Goal: Information Seeking & Learning: Learn about a topic

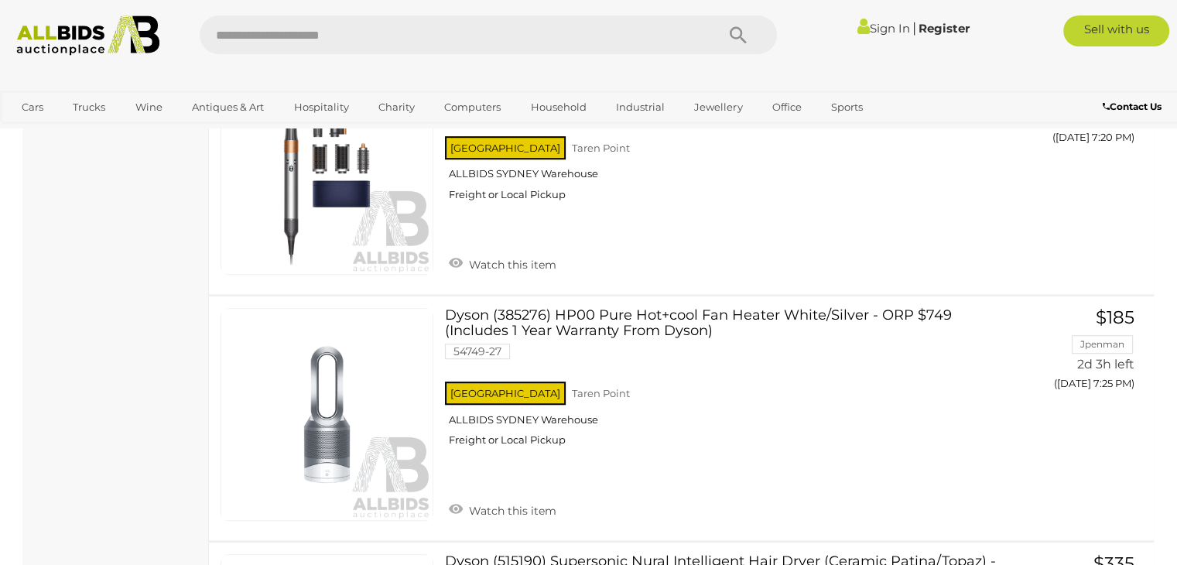
scroll to position [825, 0]
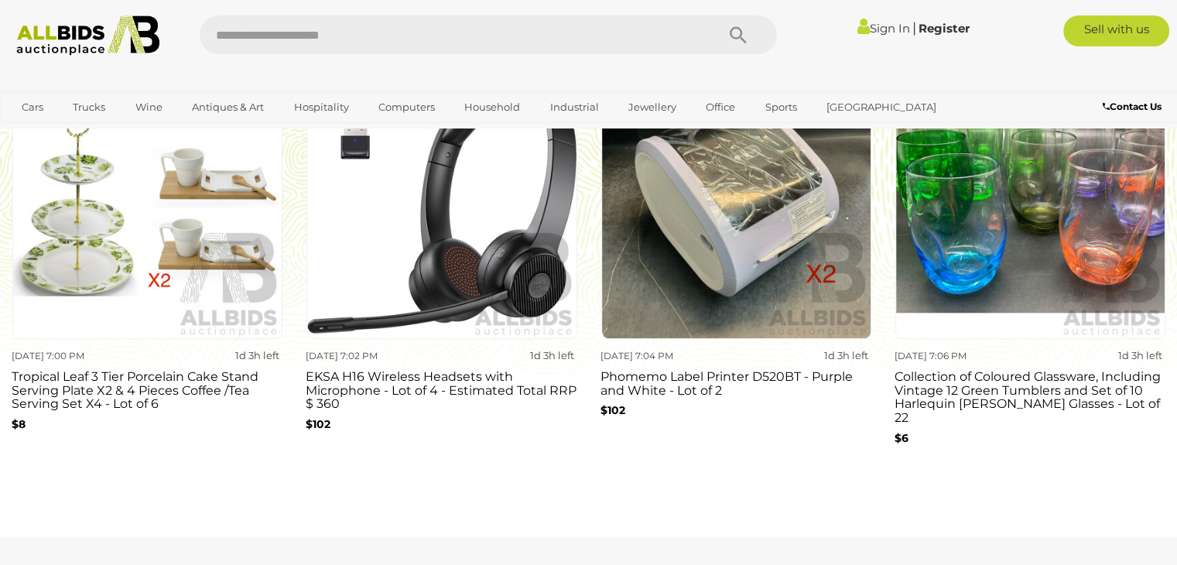
scroll to position [1444, 0]
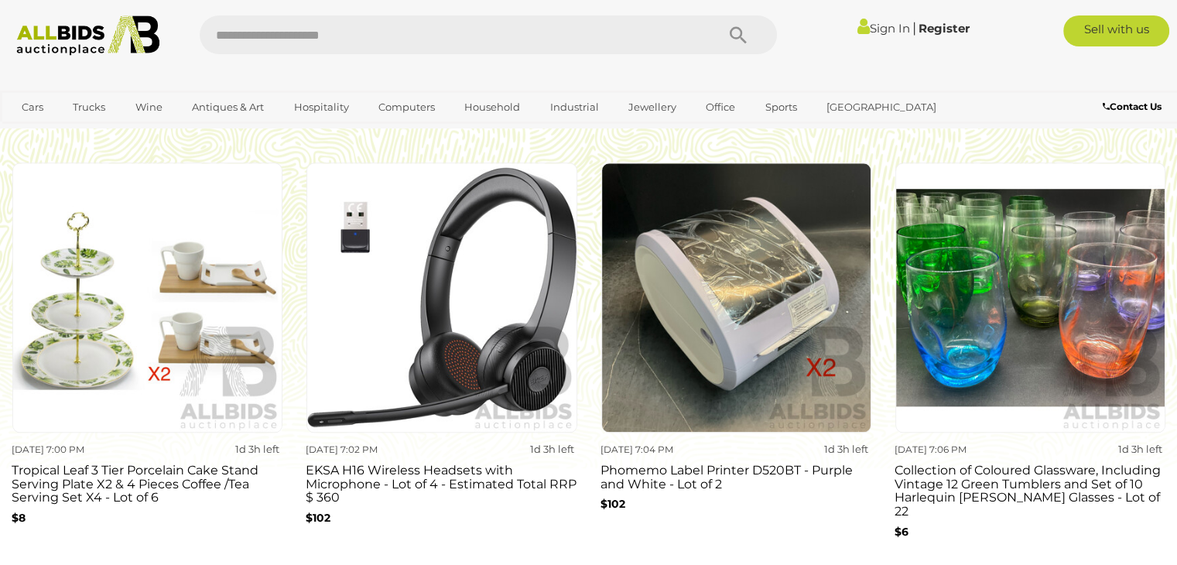
click at [460, 429] on img at bounding box center [441, 297] width 270 height 270
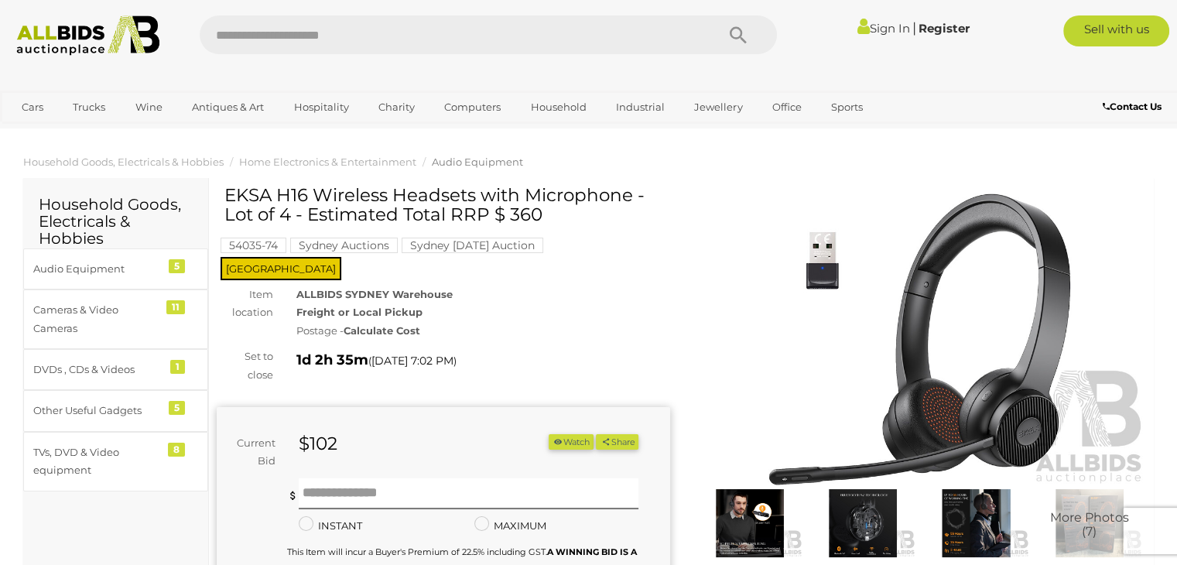
click at [65, 213] on h2 "Household Goods, Electricals & Hobbies" at bounding box center [116, 221] width 154 height 51
click at [96, 270] on div "Audio Equipment" at bounding box center [97, 269] width 128 height 18
click at [111, 323] on div "Cameras & Video Cameras" at bounding box center [97, 319] width 128 height 36
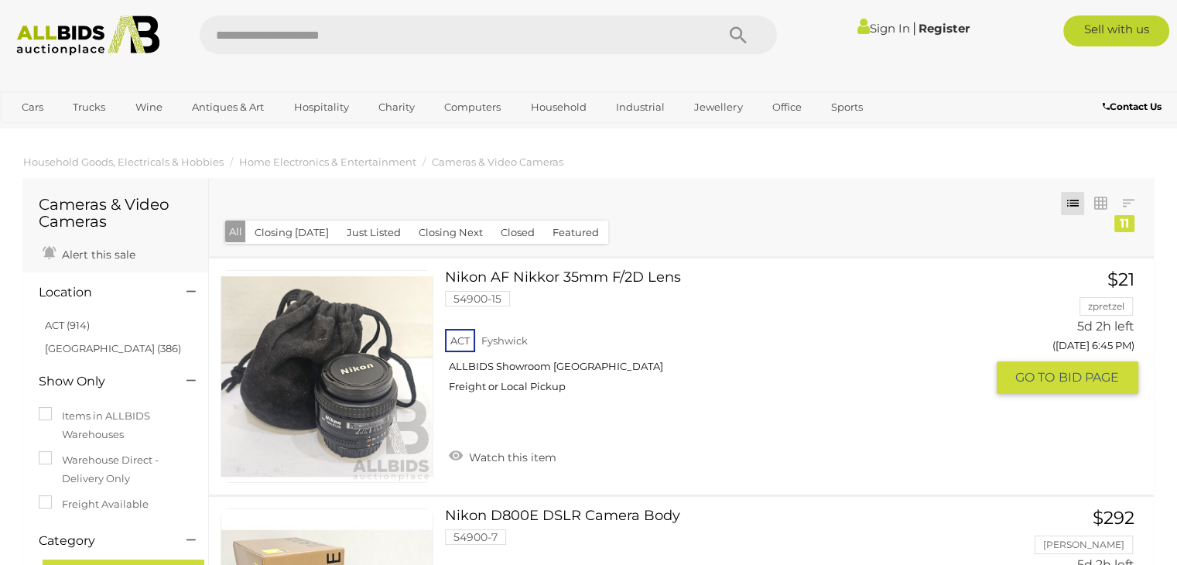
drag, startPoint x: 566, startPoint y: 275, endPoint x: 480, endPoint y: 270, distance: 86.0
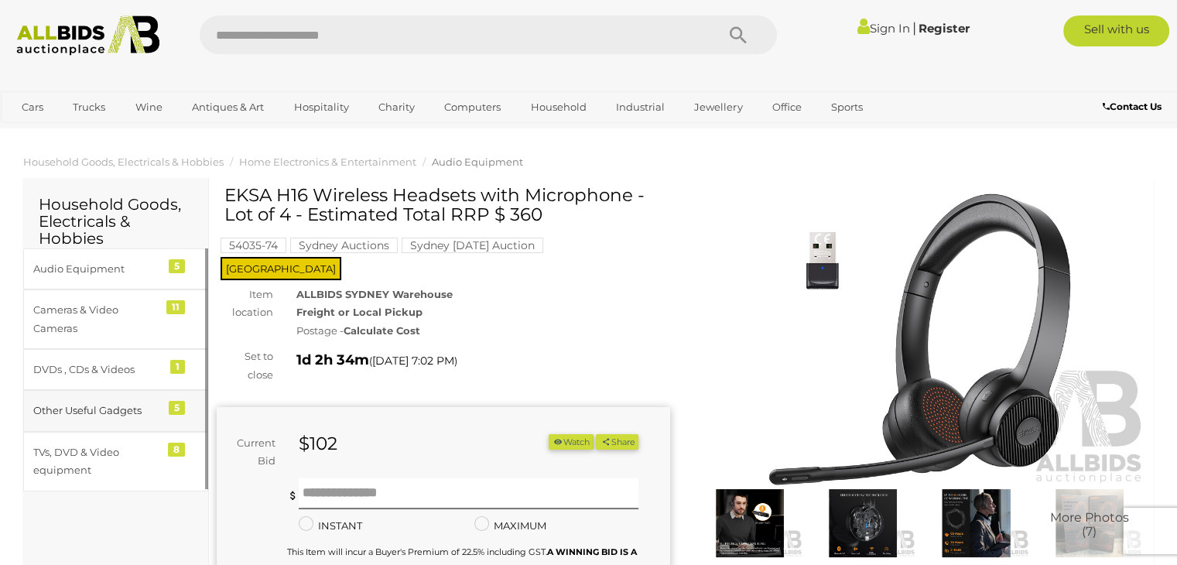
click at [119, 413] on div "Other Useful Gadgets" at bounding box center [97, 411] width 128 height 18
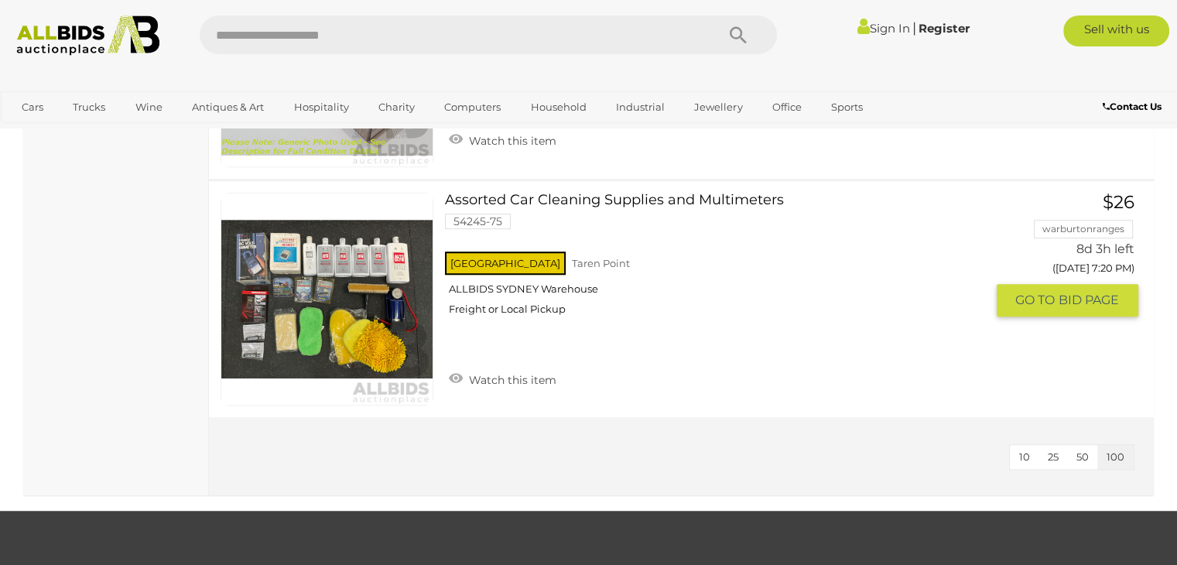
scroll to position [619, 0]
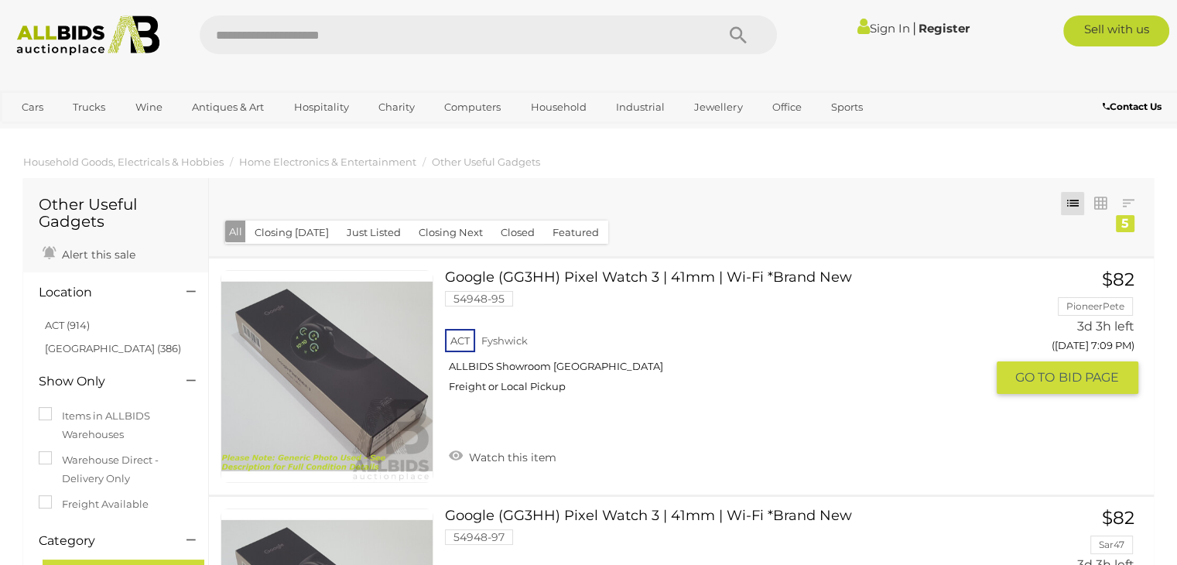
drag, startPoint x: 248, startPoint y: 363, endPoint x: 259, endPoint y: 363, distance: 11.6
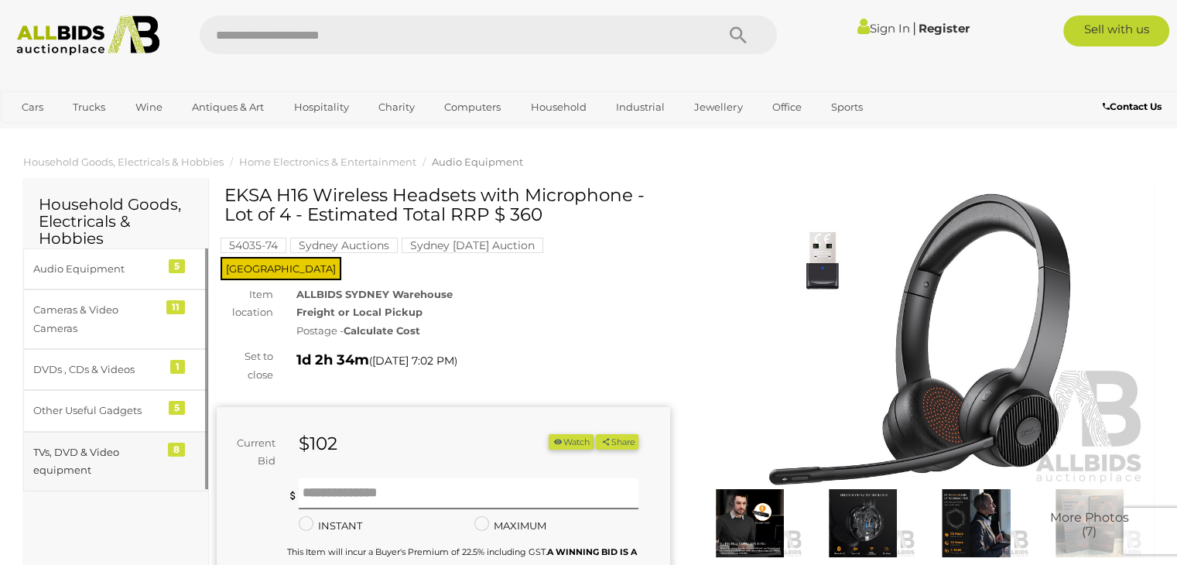
click at [101, 470] on div "TVs, DVD & Video equipment" at bounding box center [97, 461] width 128 height 36
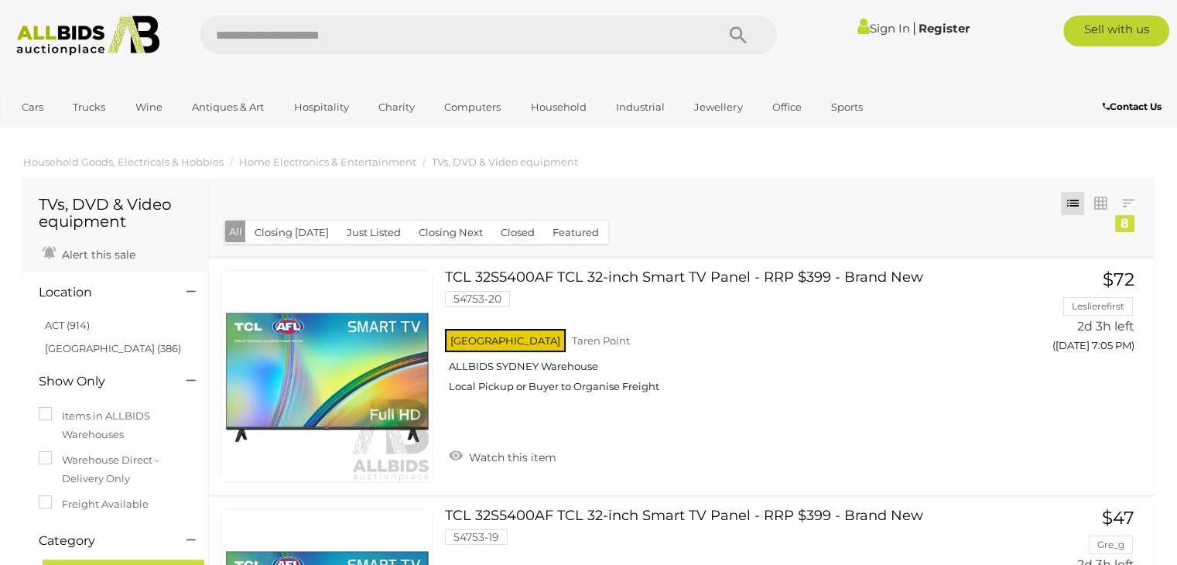
click at [46, 121] on div "Cars Closing on Weekdays View All Cars Auctions Trucks" at bounding box center [490, 110] width 981 height 38
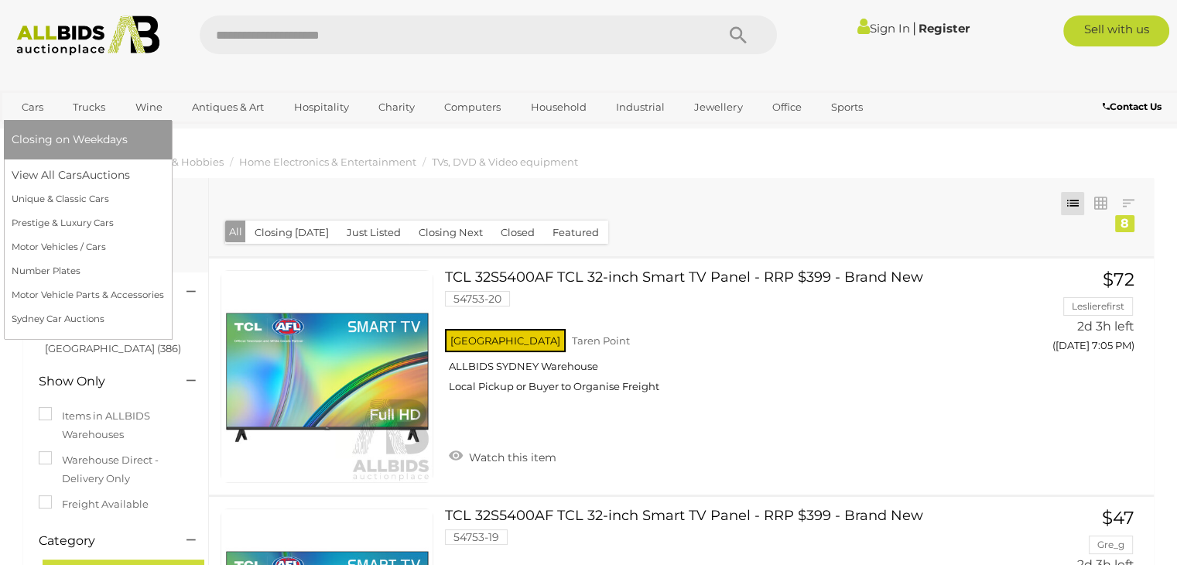
click at [46, 115] on link "Cars" at bounding box center [33, 107] width 42 height 26
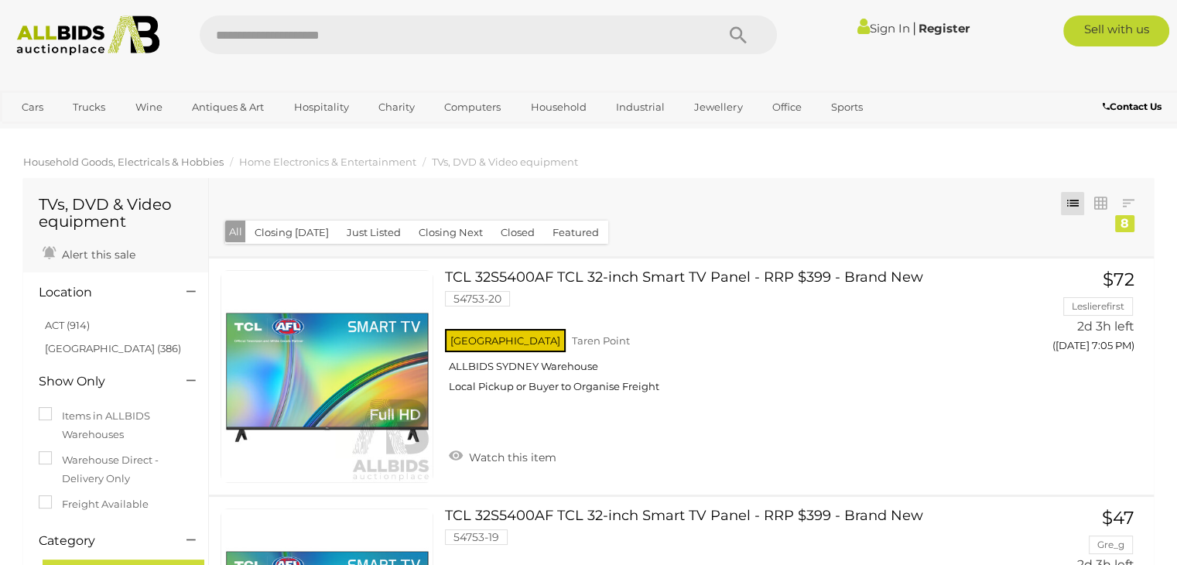
click at [69, 166] on span "Household Goods, Electricals & Hobbies" at bounding box center [123, 162] width 200 height 12
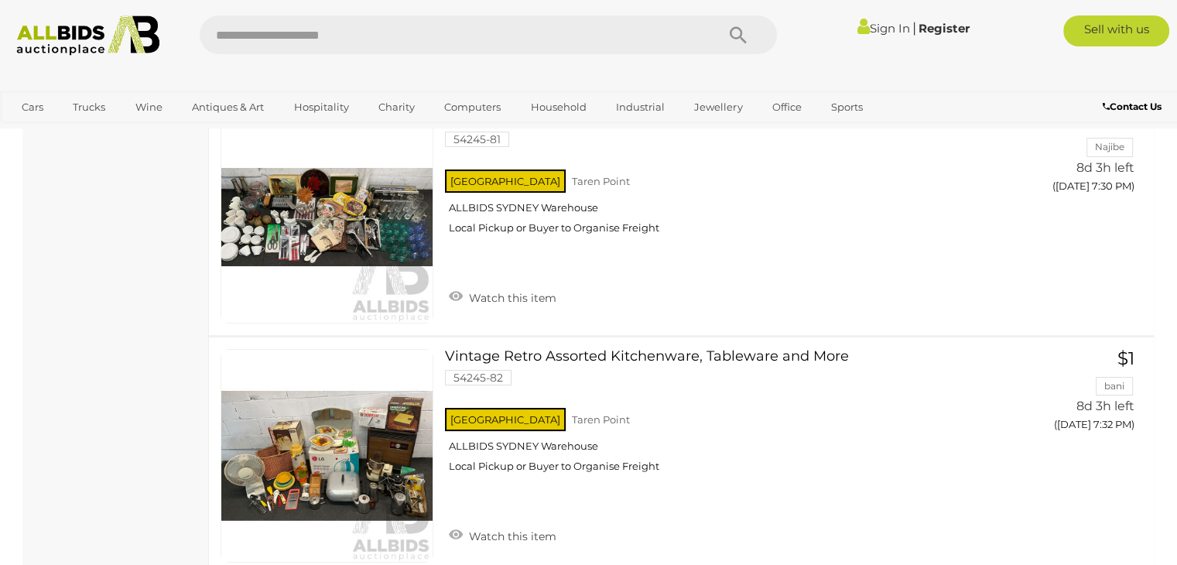
scroll to position [24049, 0]
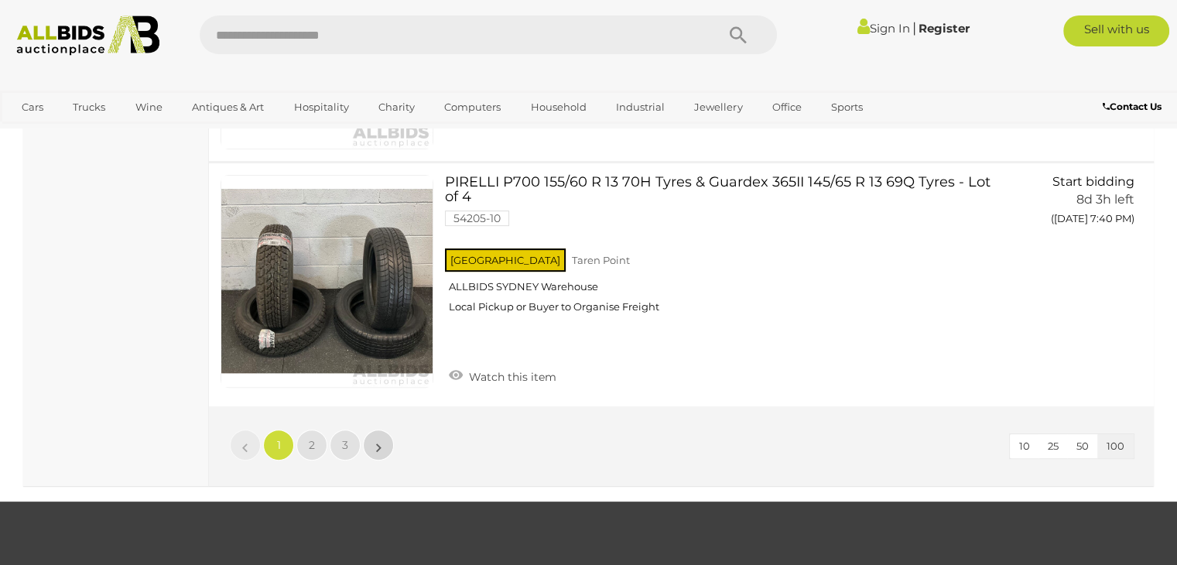
click at [388, 429] on link "»" at bounding box center [378, 444] width 31 height 31
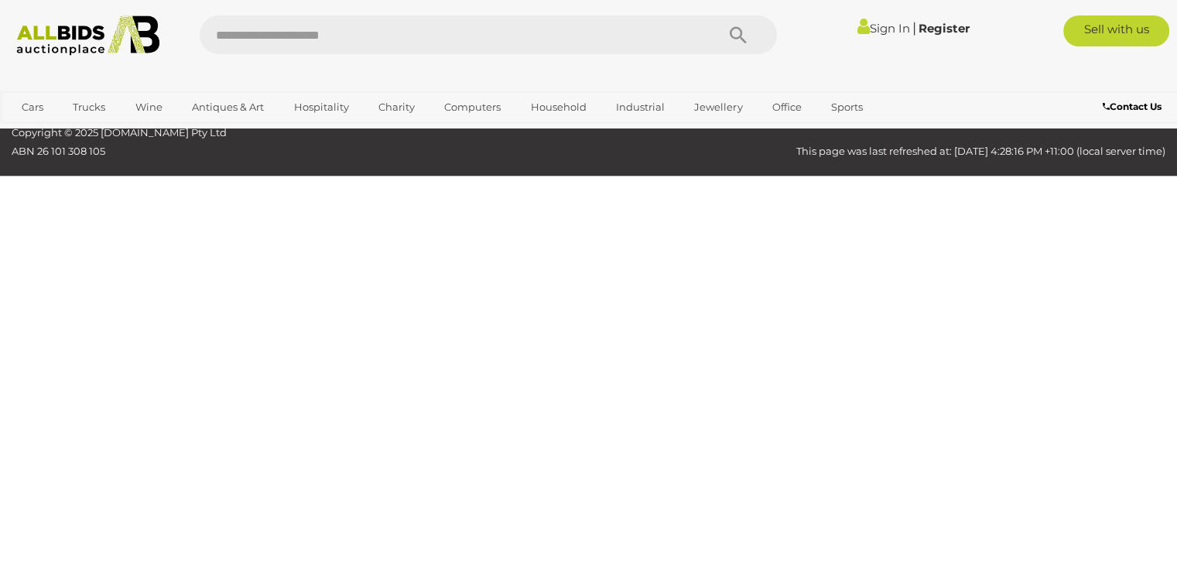
scroll to position [208, 0]
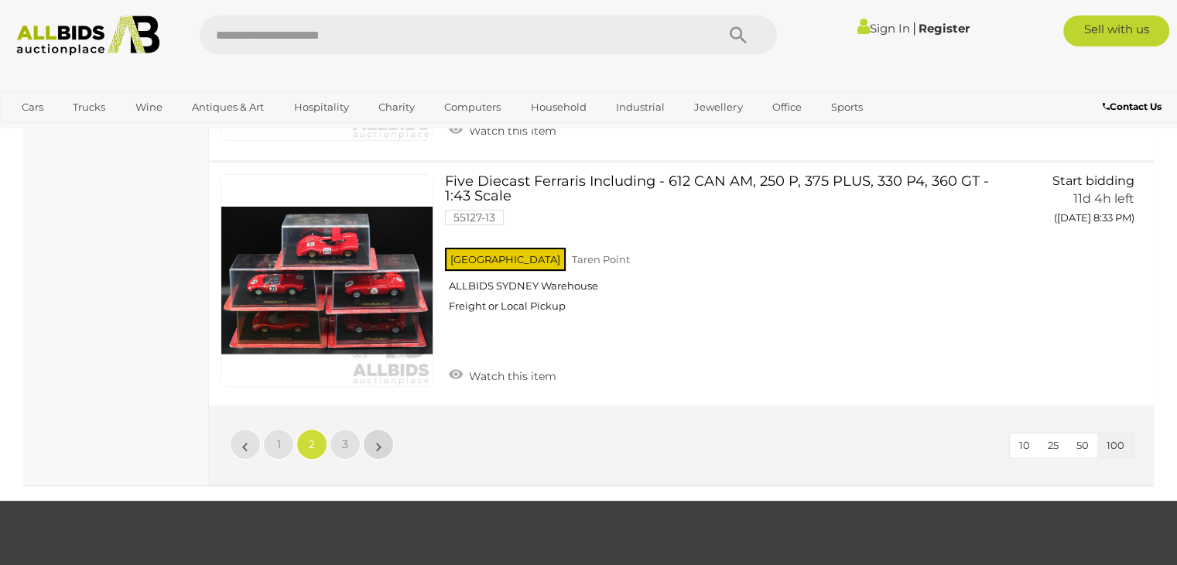
scroll to position [23927, 0]
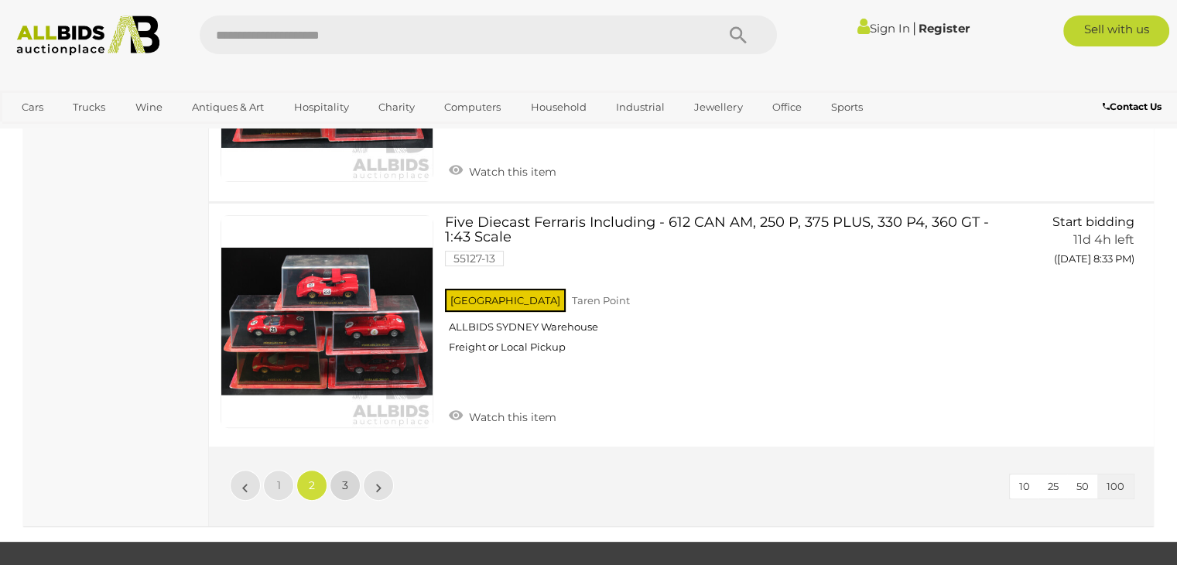
click at [354, 470] on link "3" at bounding box center [345, 485] width 31 height 31
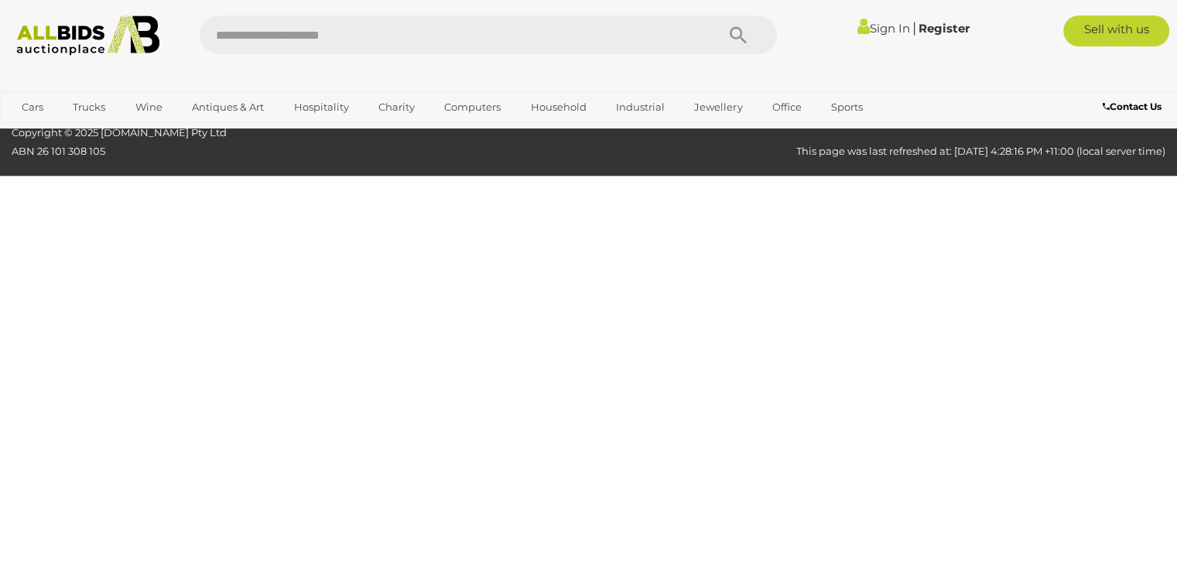
scroll to position [208, 0]
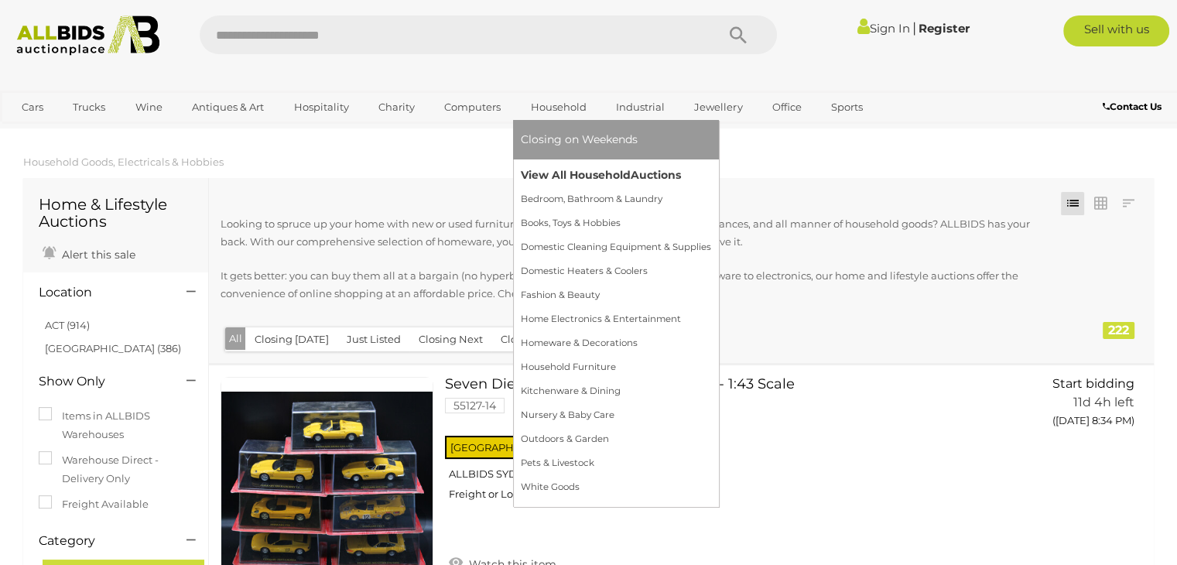
click at [559, 174] on link "View All Household Auctions" at bounding box center [616, 175] width 190 height 24
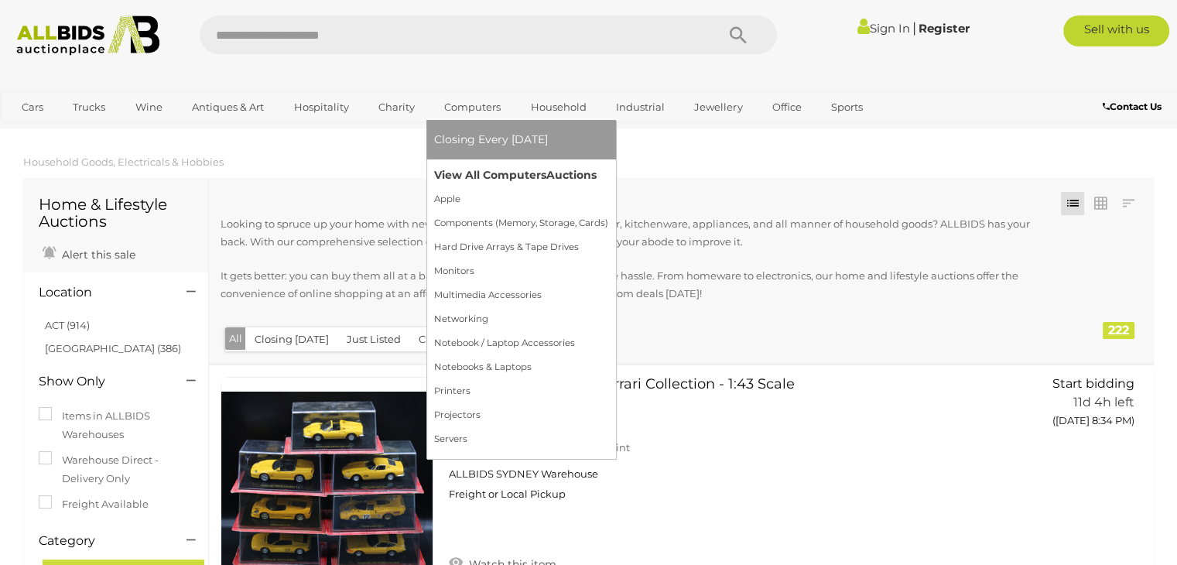
click at [458, 163] on link "View All Computers Auctions" at bounding box center [521, 175] width 174 height 24
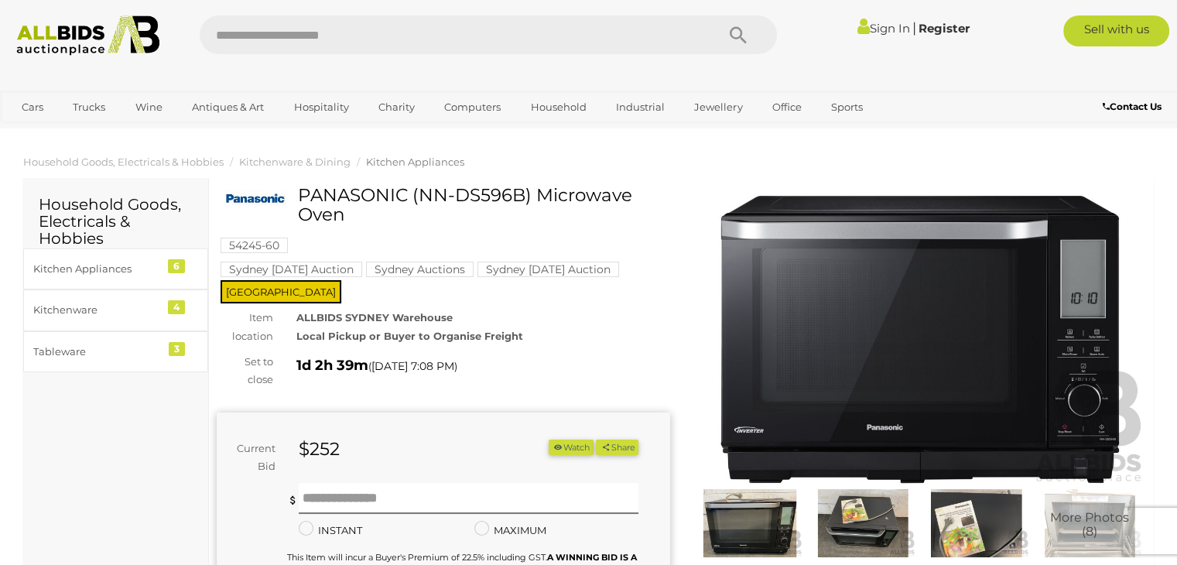
click at [878, 525] on img at bounding box center [862, 523] width 105 height 68
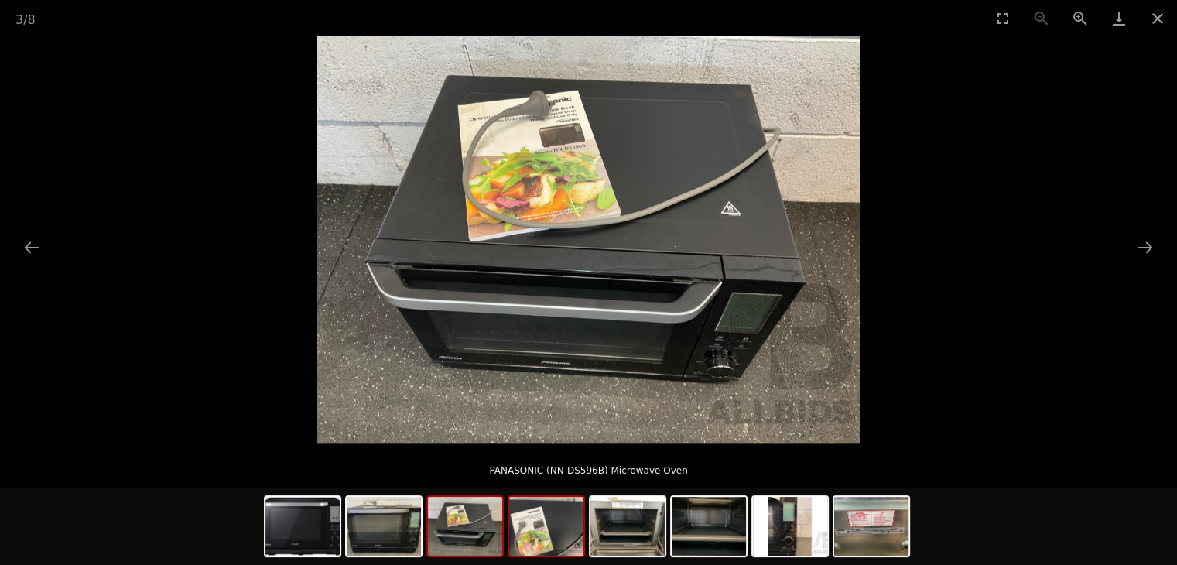
click at [545, 519] on img at bounding box center [546, 526] width 74 height 59
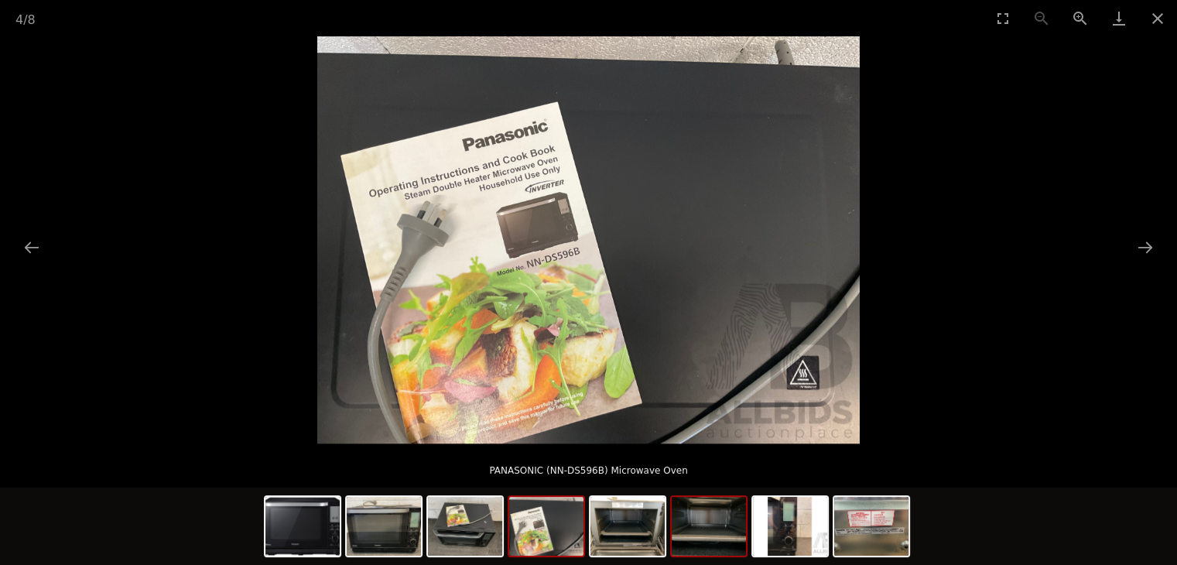
click at [681, 521] on img at bounding box center [709, 526] width 74 height 59
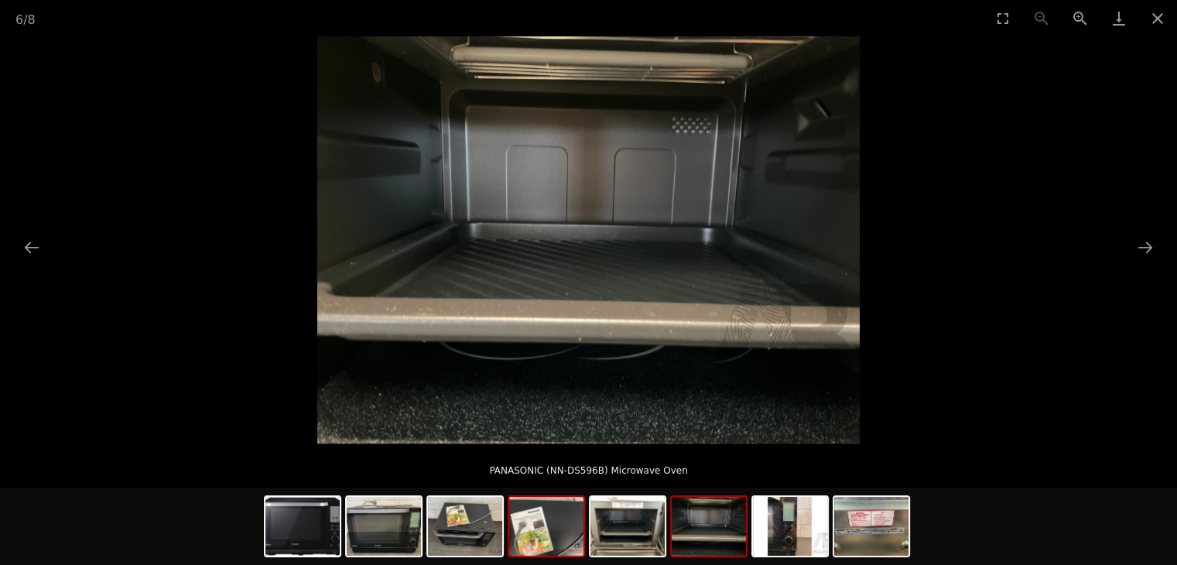
click at [556, 536] on img at bounding box center [546, 526] width 74 height 59
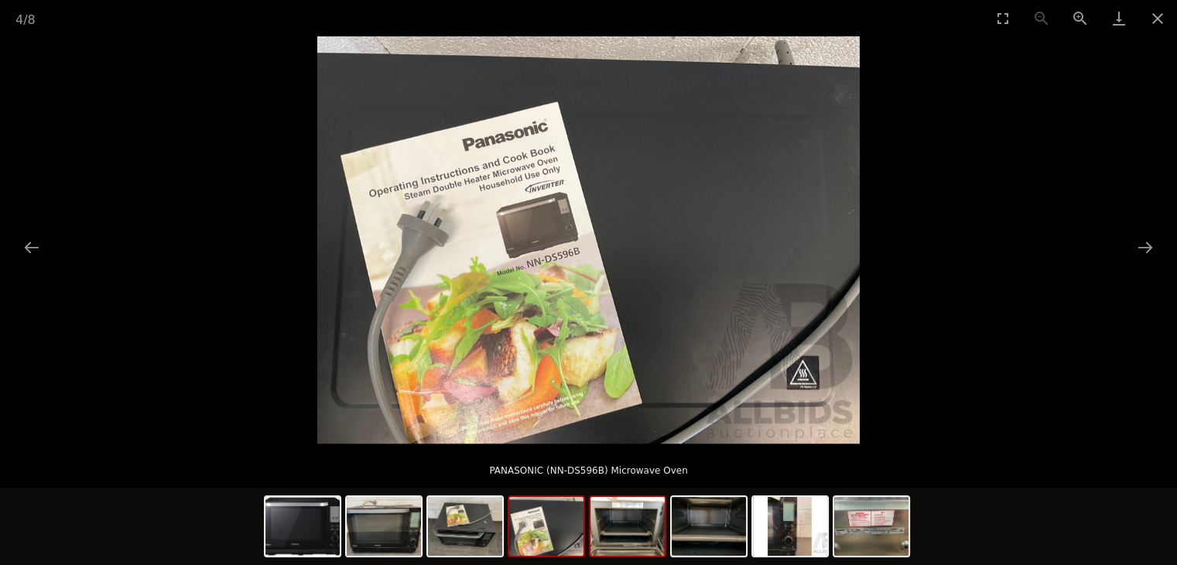
click at [648, 534] on img at bounding box center [627, 526] width 74 height 59
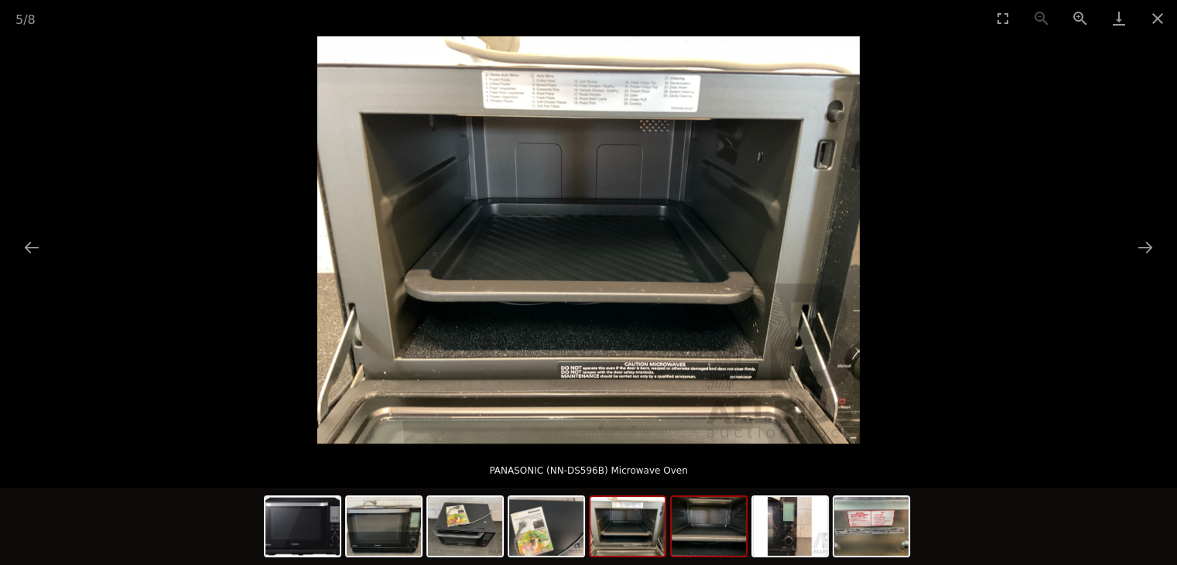
click at [724, 534] on img at bounding box center [709, 526] width 74 height 59
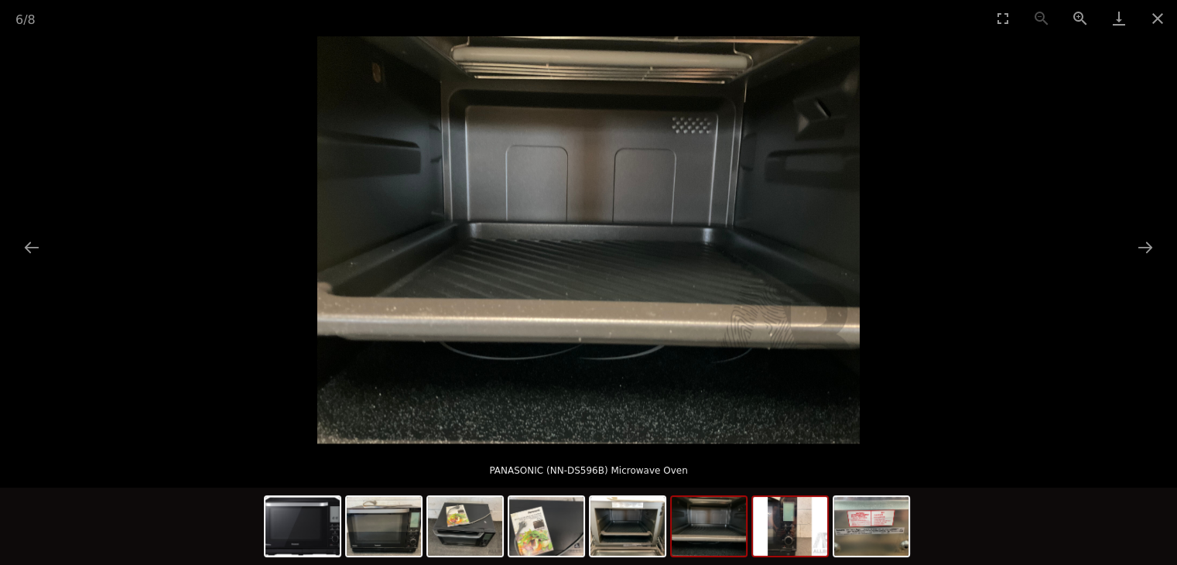
click at [774, 535] on img at bounding box center [790, 526] width 74 height 59
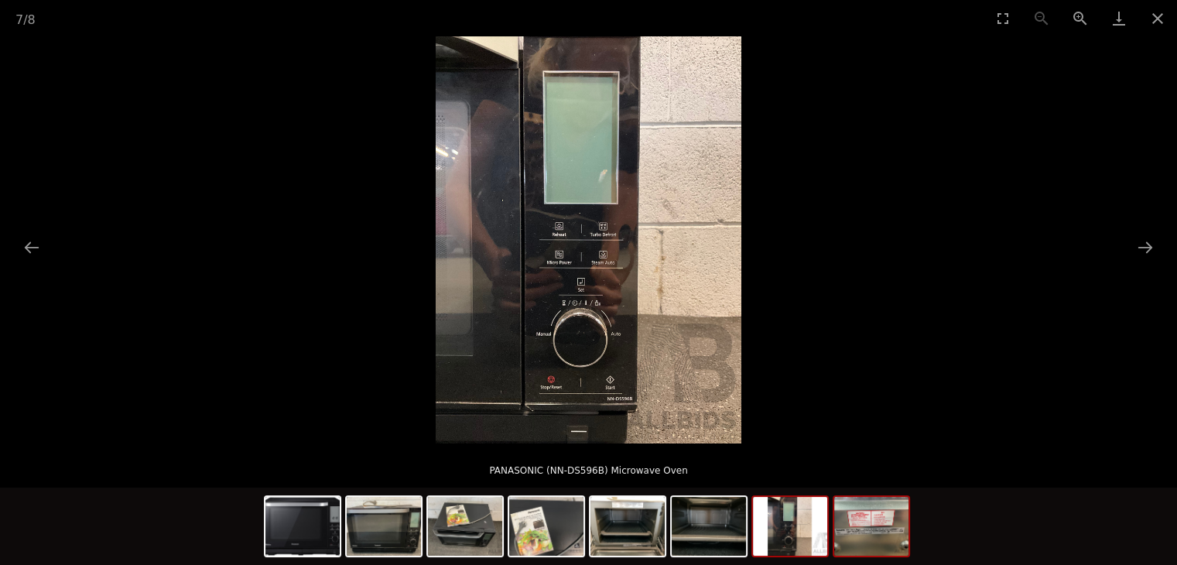
click at [860, 530] on img at bounding box center [871, 526] width 74 height 59
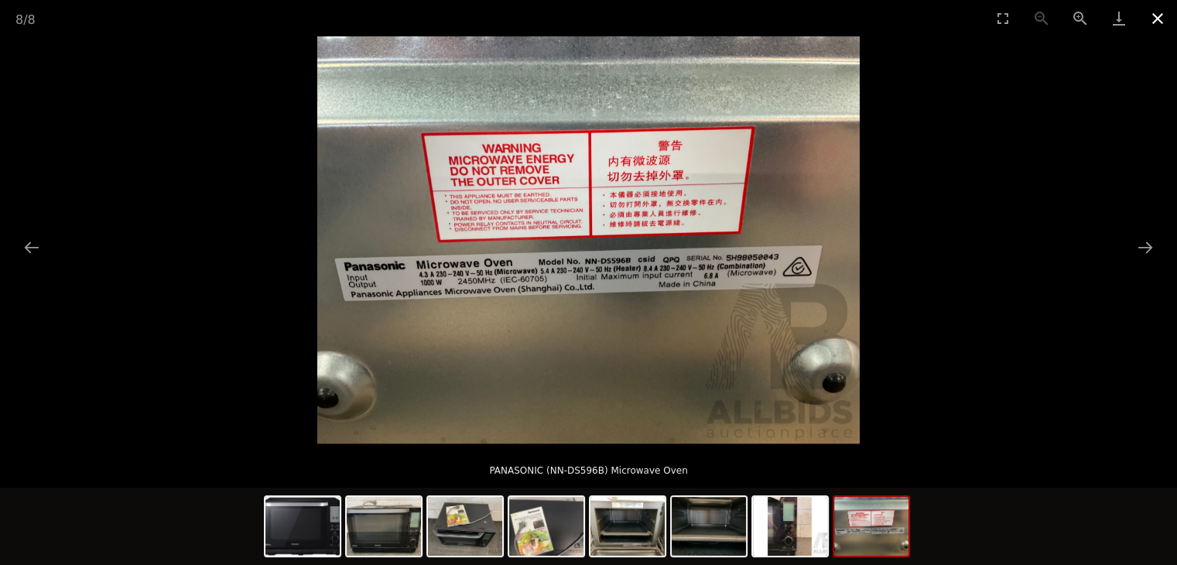
click at [1149, 26] on button "Close gallery" at bounding box center [1157, 18] width 39 height 36
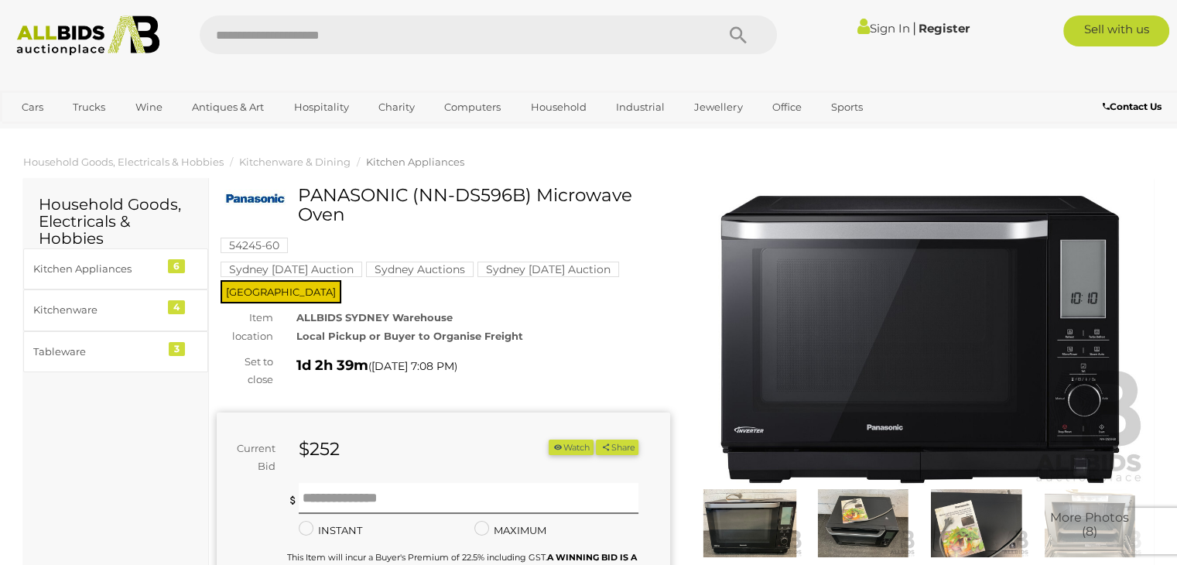
drag, startPoint x: 297, startPoint y: 198, endPoint x: 532, endPoint y: 227, distance: 236.9
click at [532, 227] on div "PANASONIC (NN-DS596B) Microwave Oven" at bounding box center [445, 211] width 442 height 51
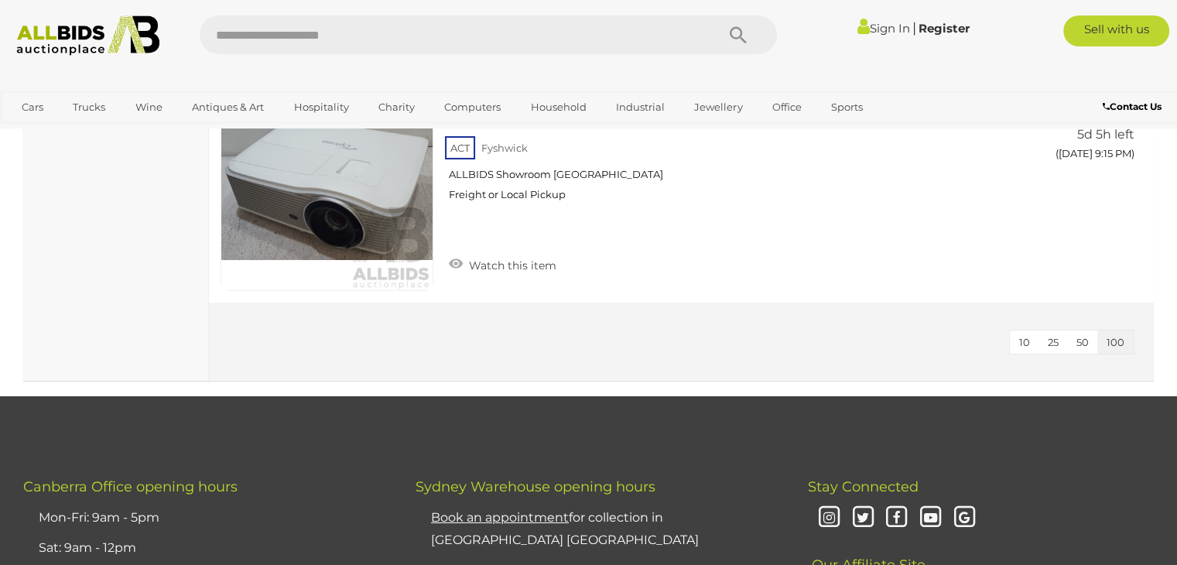
scroll to position [17204, 0]
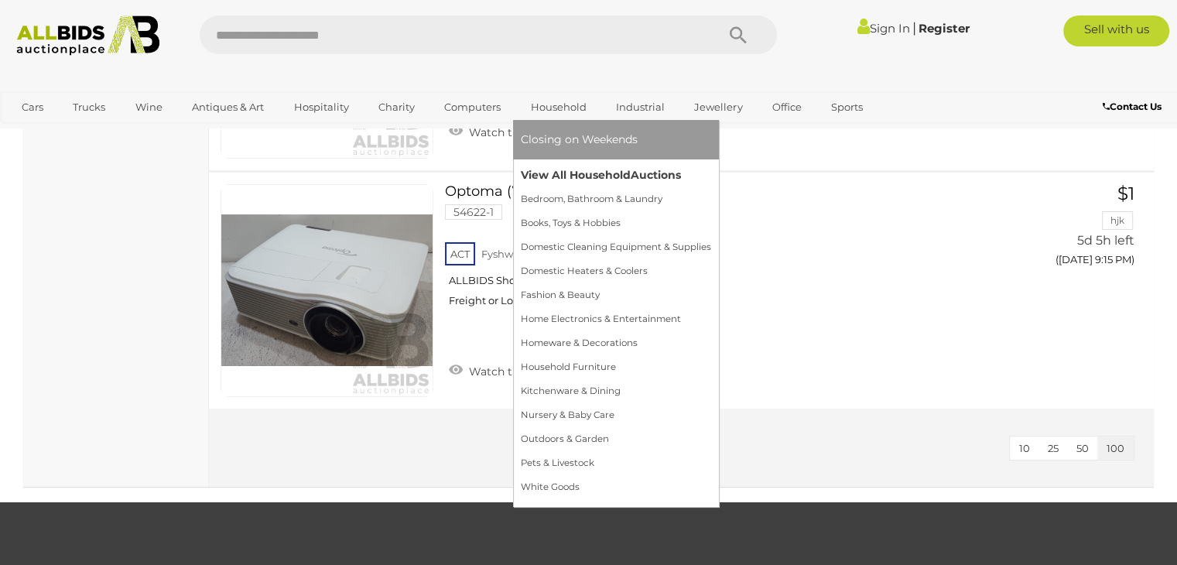
click at [556, 174] on link "View All Household Auctions" at bounding box center [616, 175] width 190 height 24
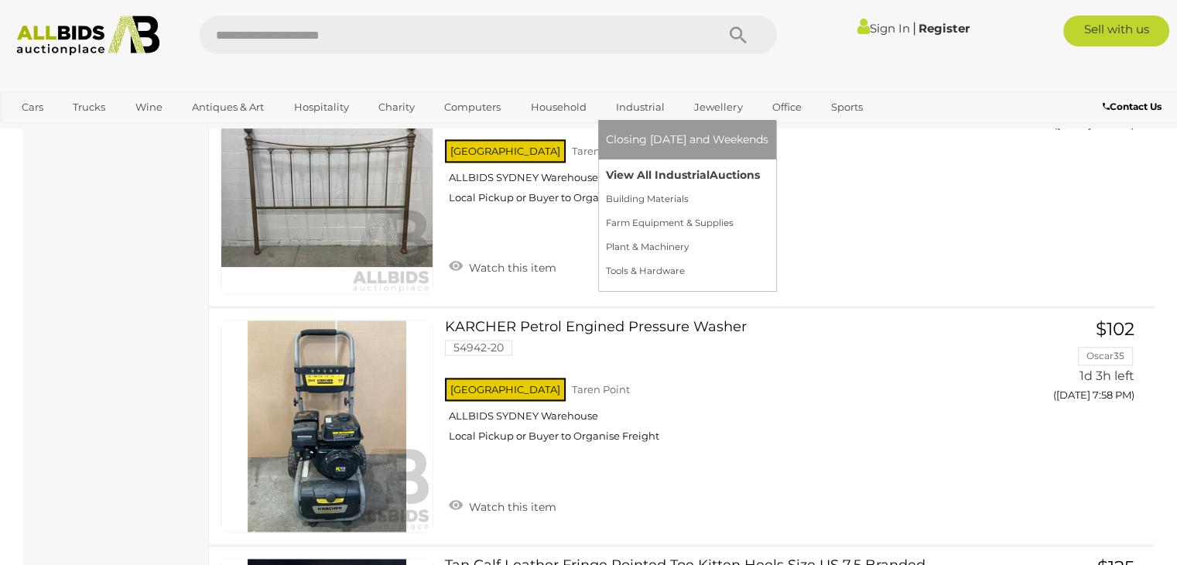
scroll to position [3869, 0]
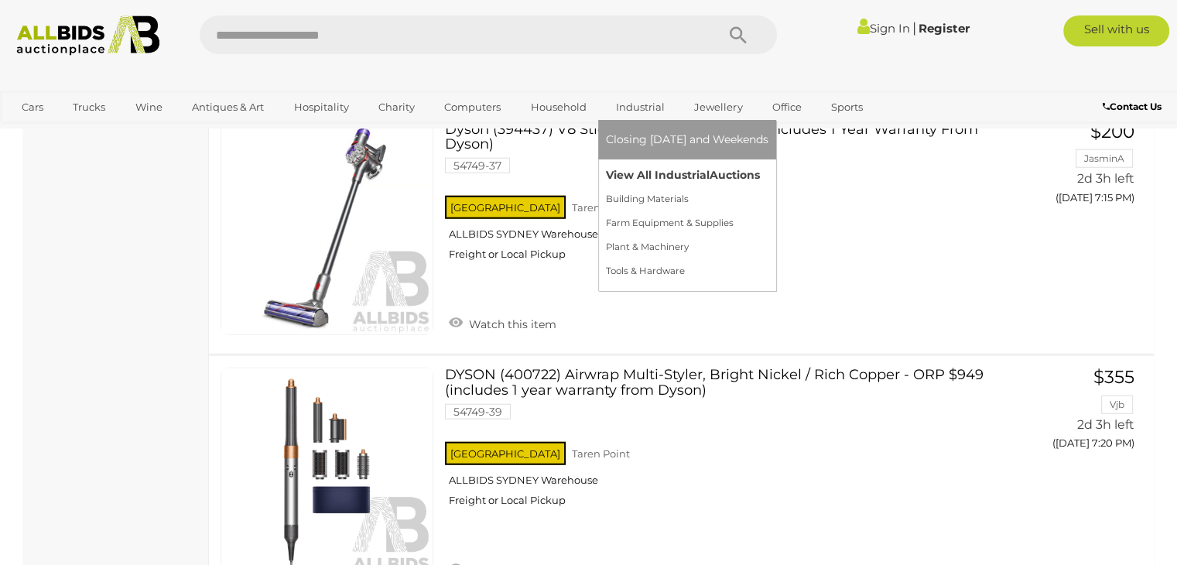
click at [650, 169] on link "View All Industrial Auctions" at bounding box center [687, 175] width 162 height 24
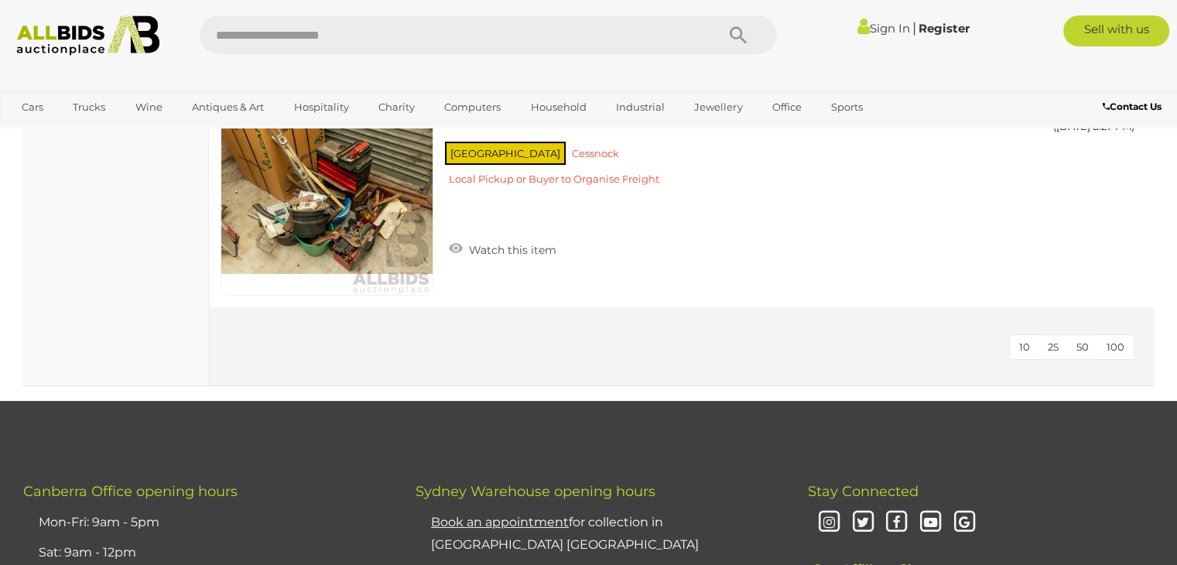
scroll to position [23520, 0]
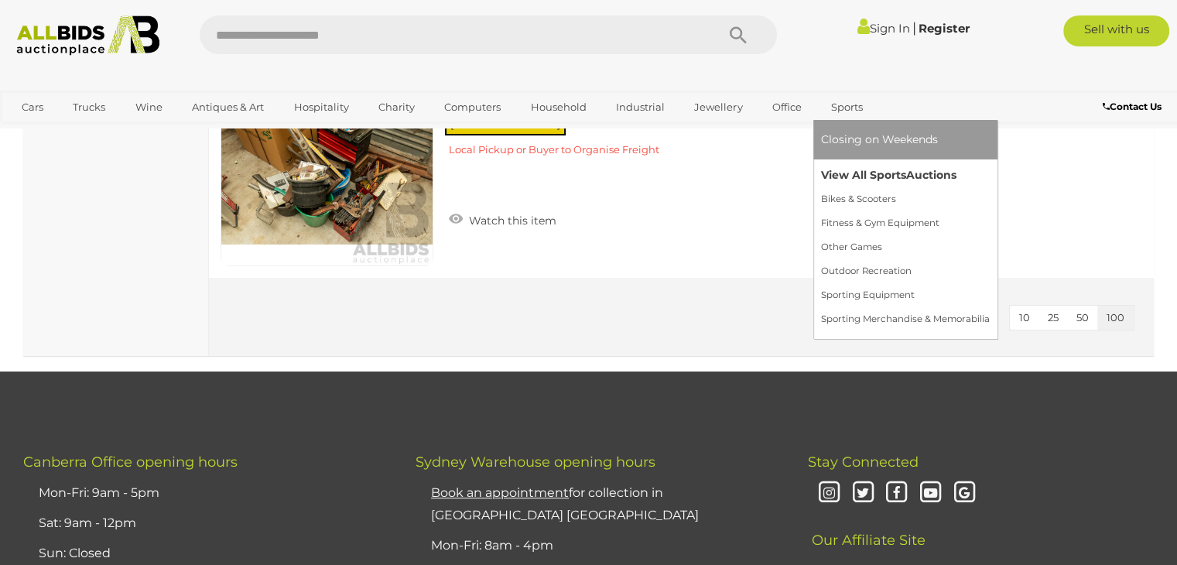
click at [850, 170] on link "View All Sports Auctions" at bounding box center [905, 175] width 169 height 24
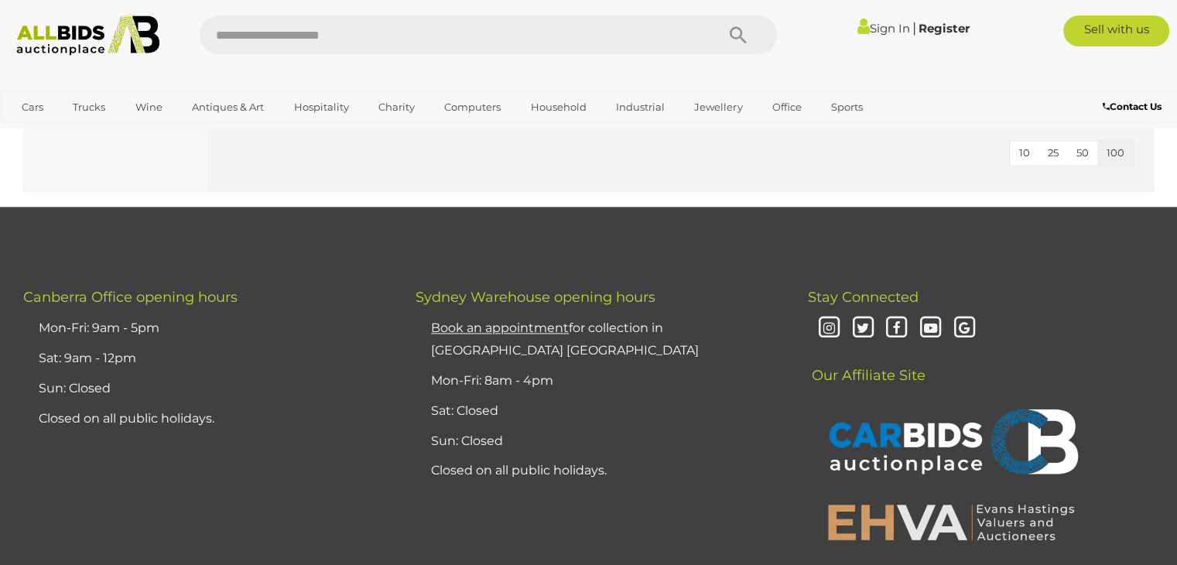
scroll to position [7840, 0]
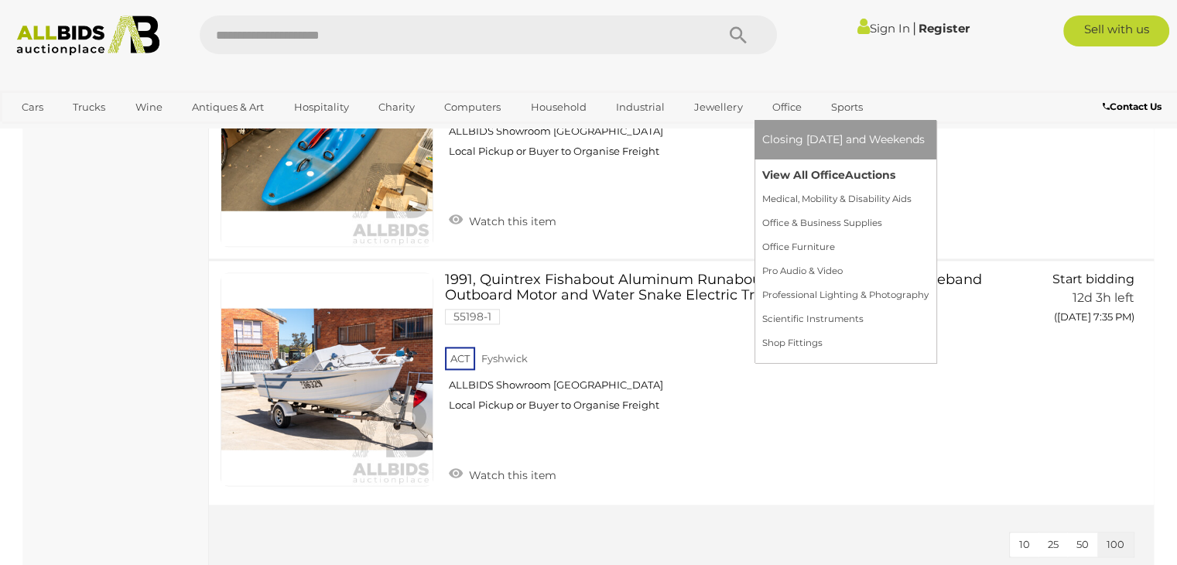
click at [789, 181] on link "View All Office Auctions" at bounding box center [845, 175] width 166 height 24
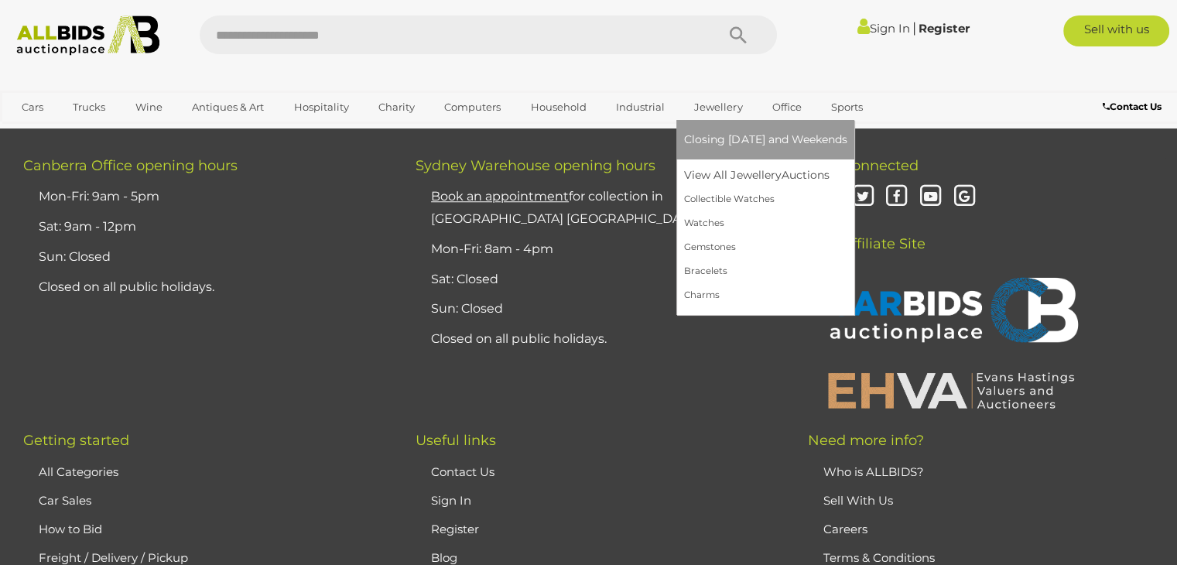
scroll to position [13044, 0]
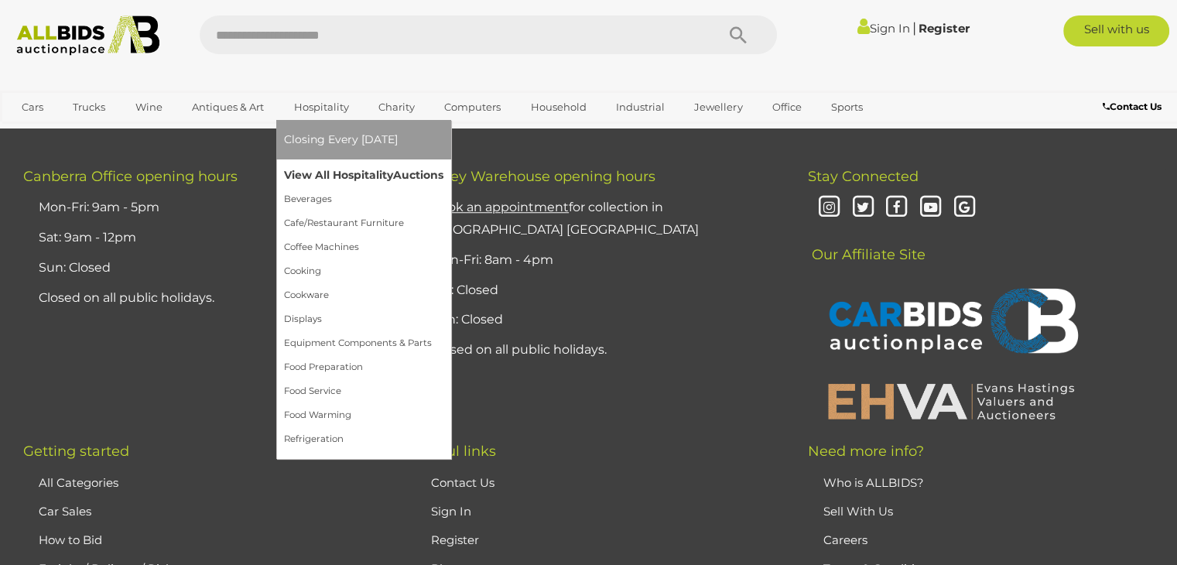
click at [300, 166] on link "View All Hospitality Auctions" at bounding box center [363, 175] width 159 height 24
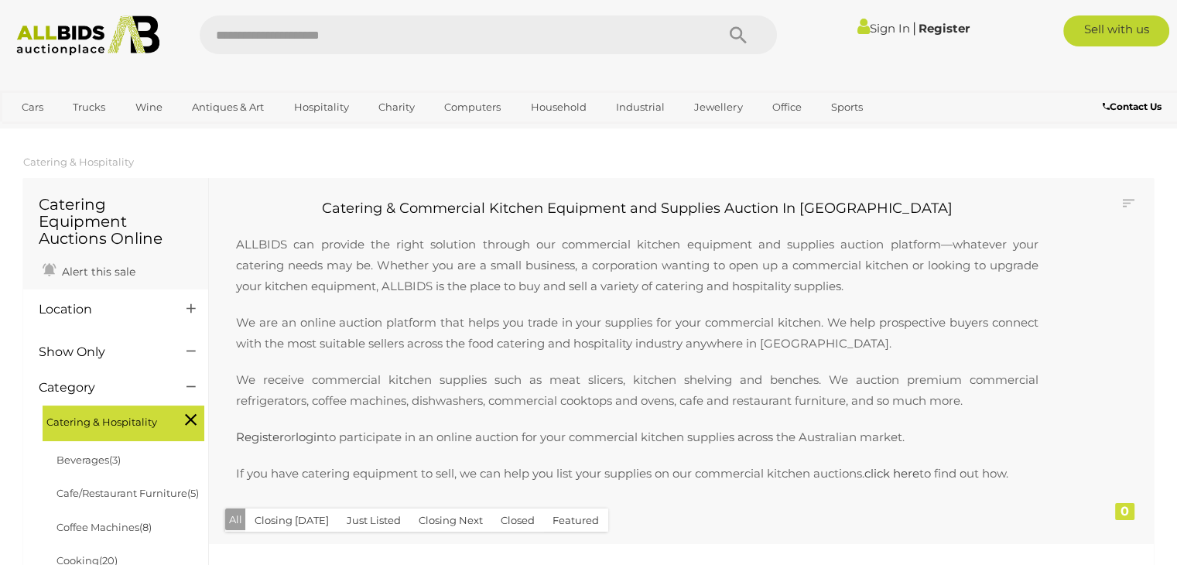
scroll to position [412, 0]
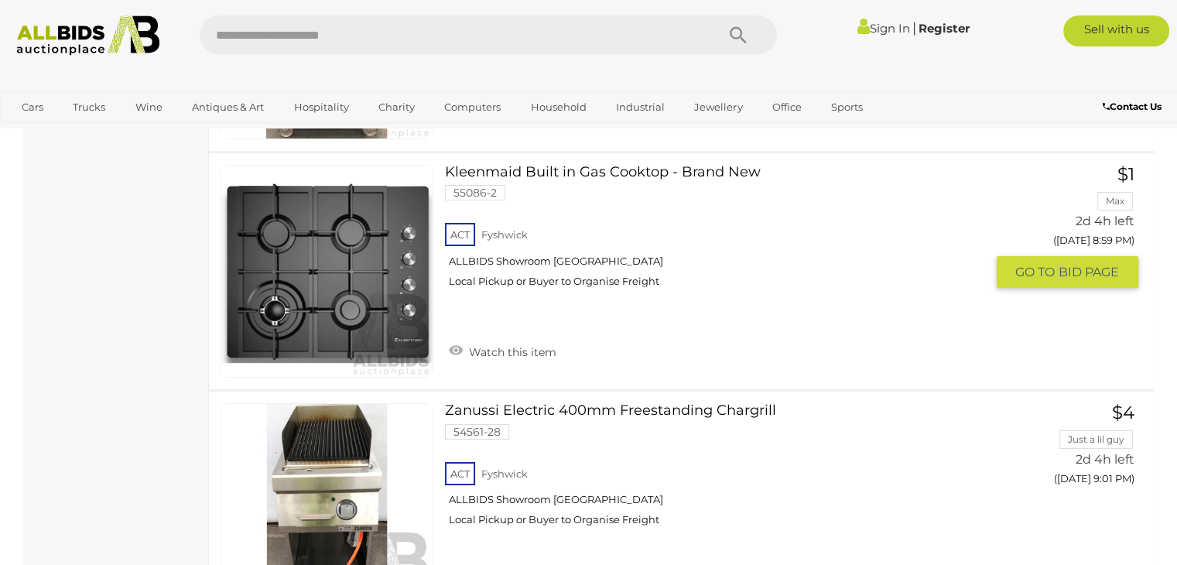
scroll to position [11311, 0]
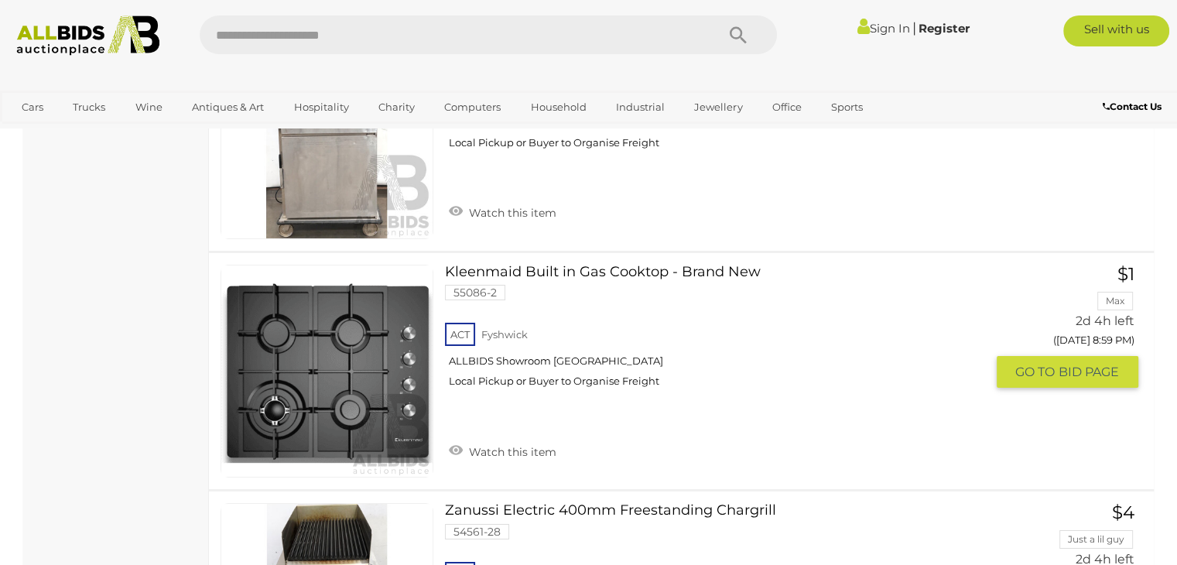
click at [258, 368] on link at bounding box center [327, 371] width 213 height 213
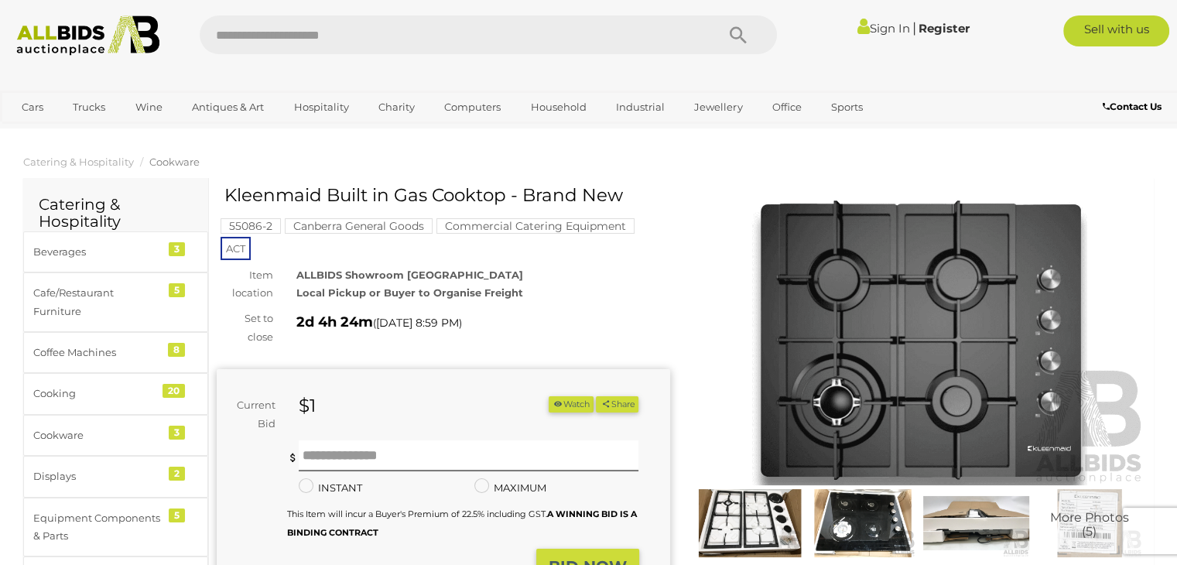
scroll to position [206, 0]
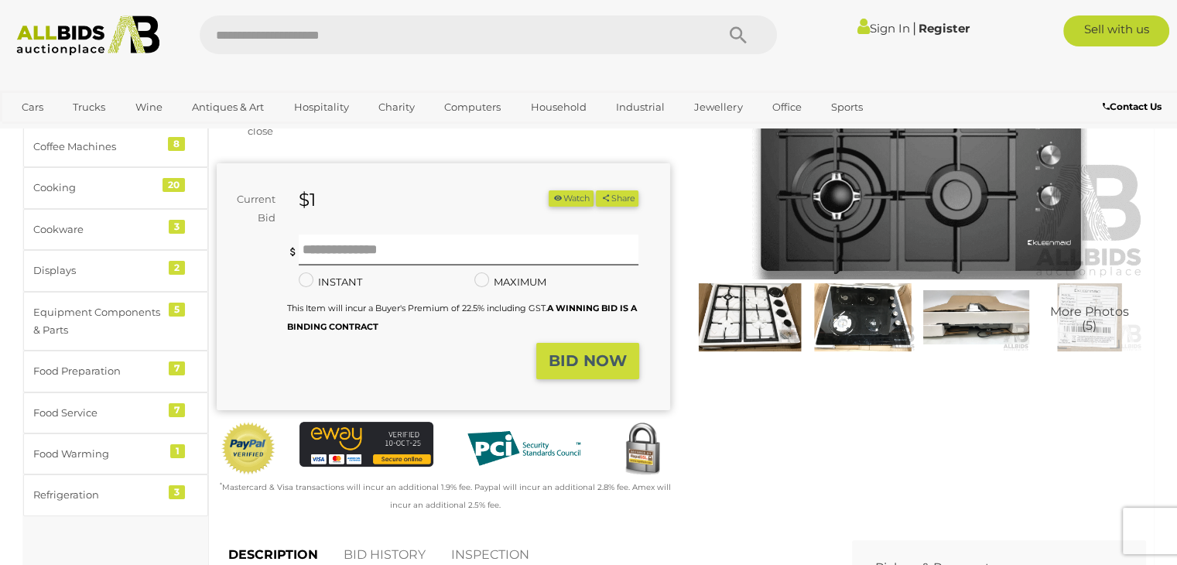
click at [774, 309] on img at bounding box center [749, 317] width 105 height 68
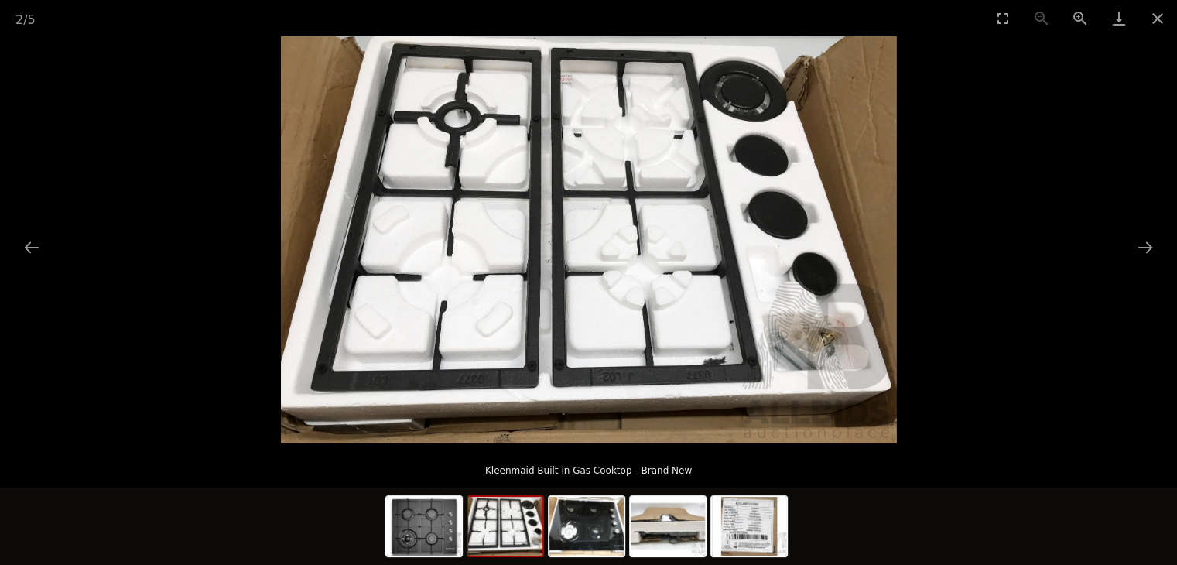
click at [495, 533] on img at bounding box center [505, 526] width 74 height 59
click at [601, 539] on img at bounding box center [586, 526] width 74 height 59
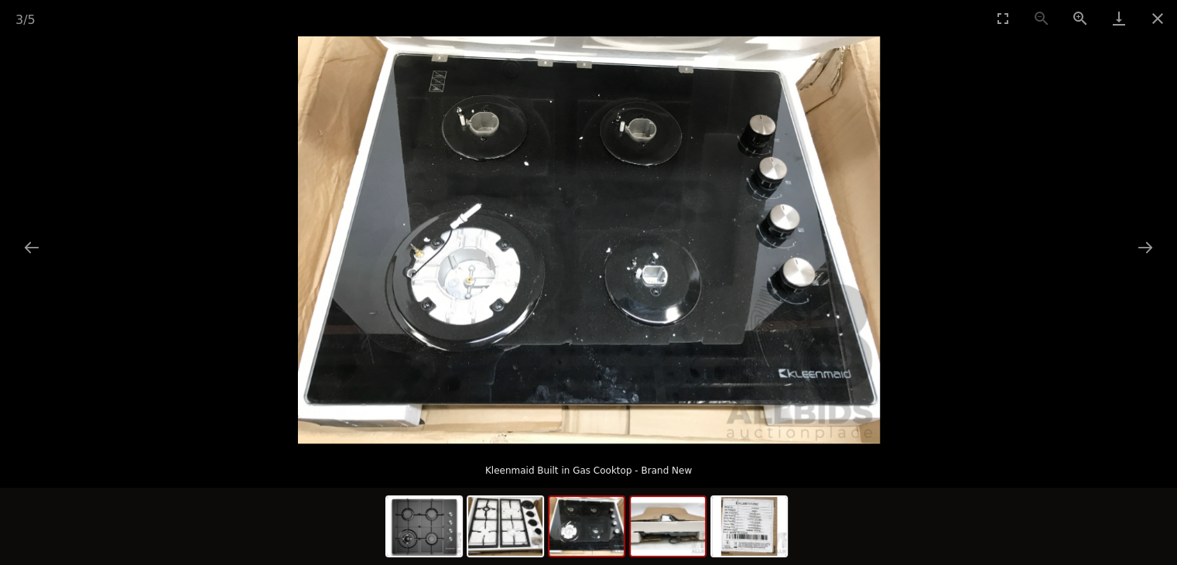
click at [650, 539] on img at bounding box center [668, 526] width 74 height 59
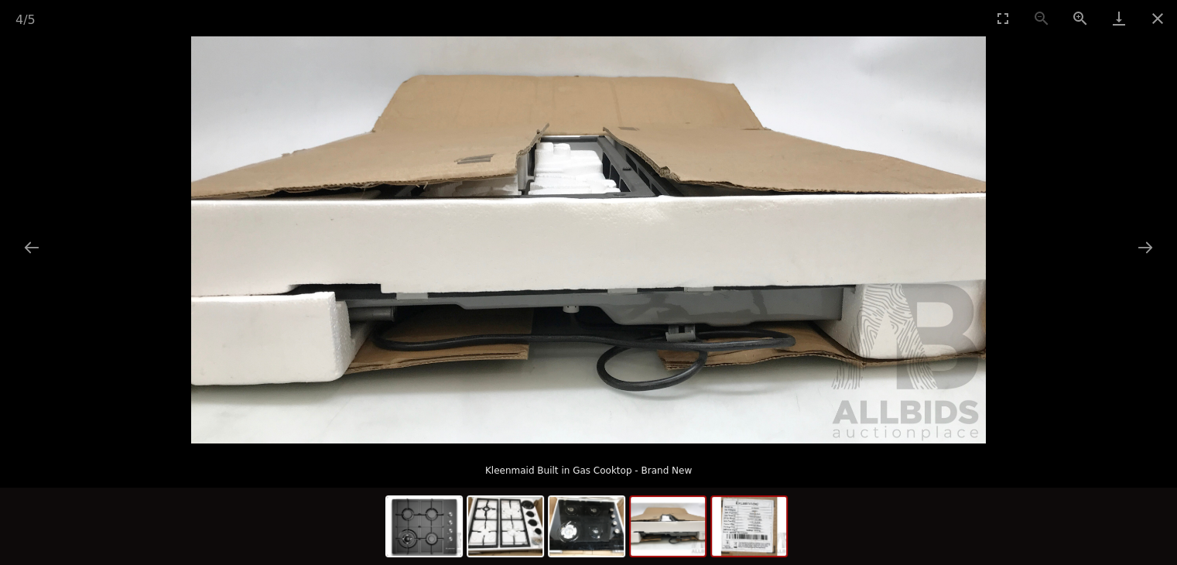
click at [727, 523] on img at bounding box center [749, 526] width 74 height 59
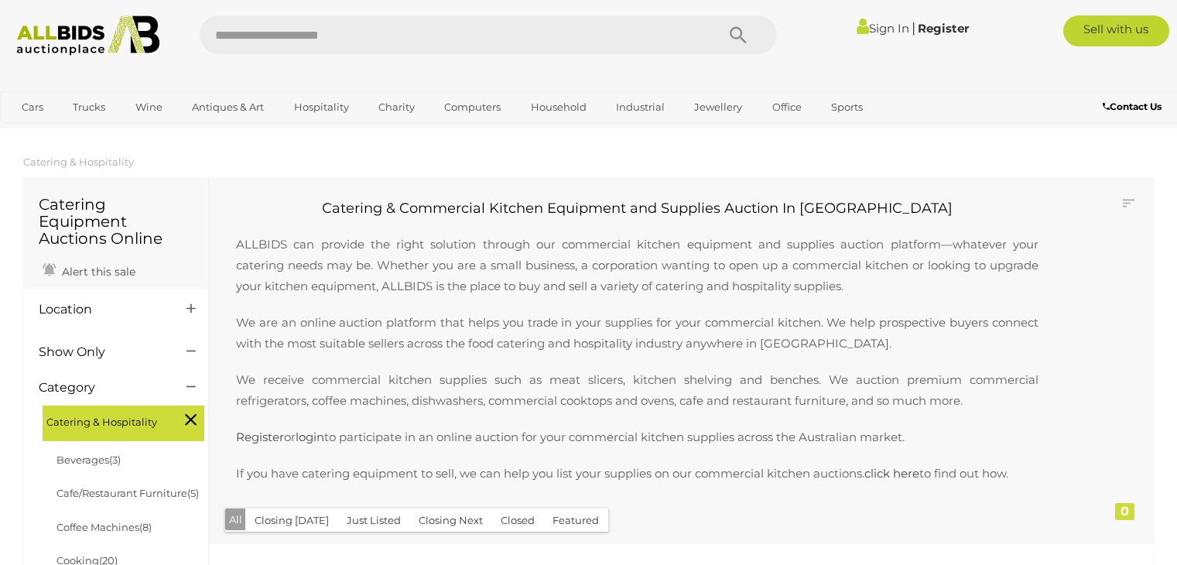
scroll to position [1371, 0]
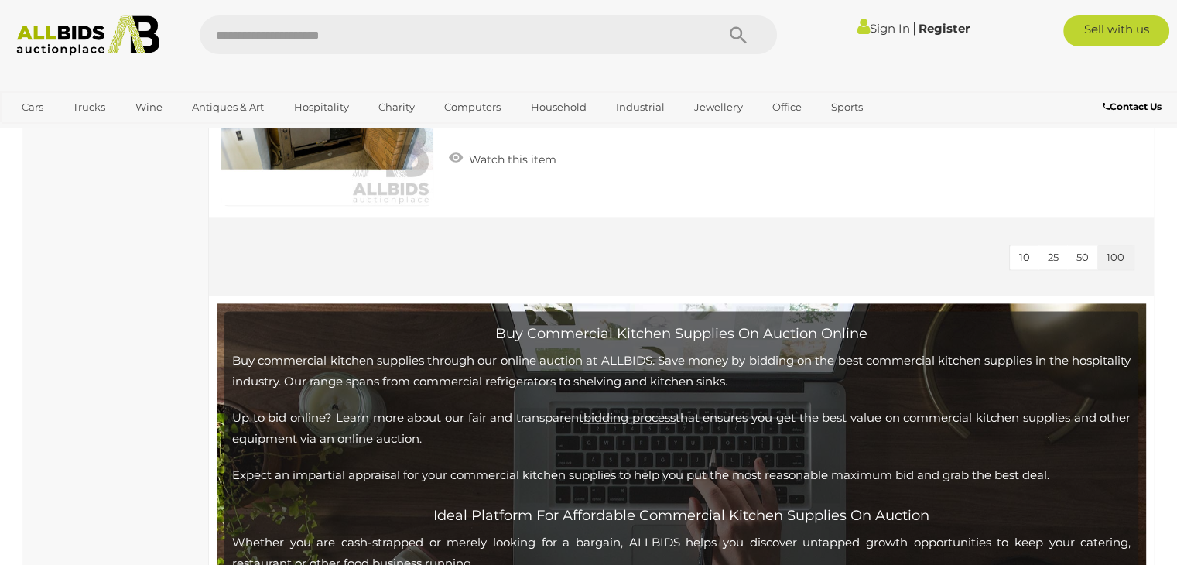
scroll to position [13522, 0]
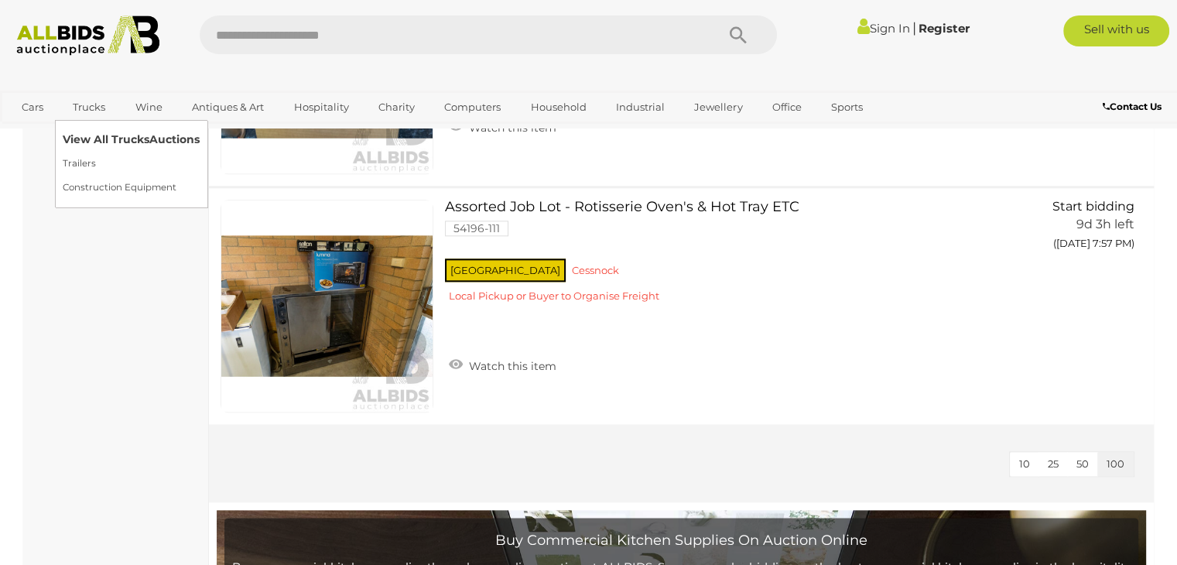
click at [90, 138] on link "View All Trucks Auctions" at bounding box center [131, 140] width 137 height 24
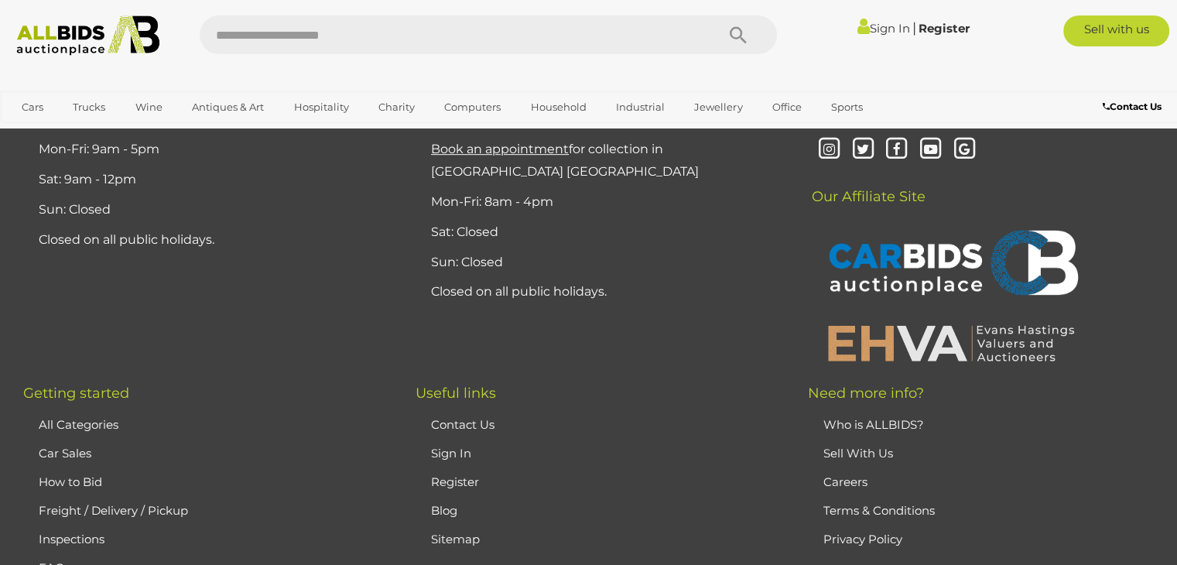
scroll to position [412, 0]
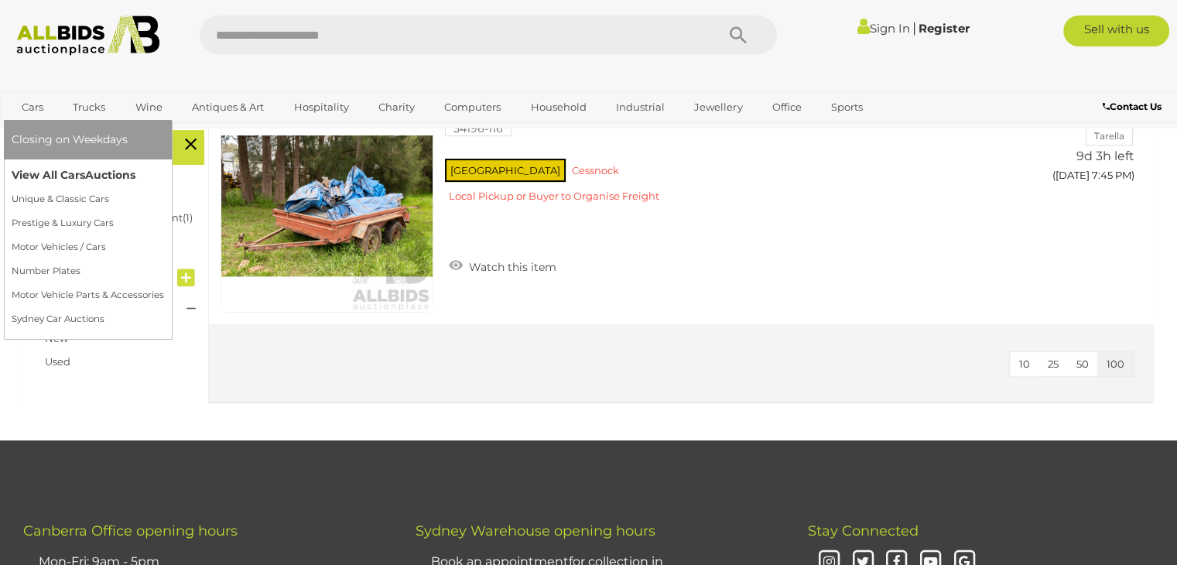
click at [59, 169] on link "View All Cars Auctions" at bounding box center [88, 175] width 152 height 24
